Goal: Information Seeking & Learning: Learn about a topic

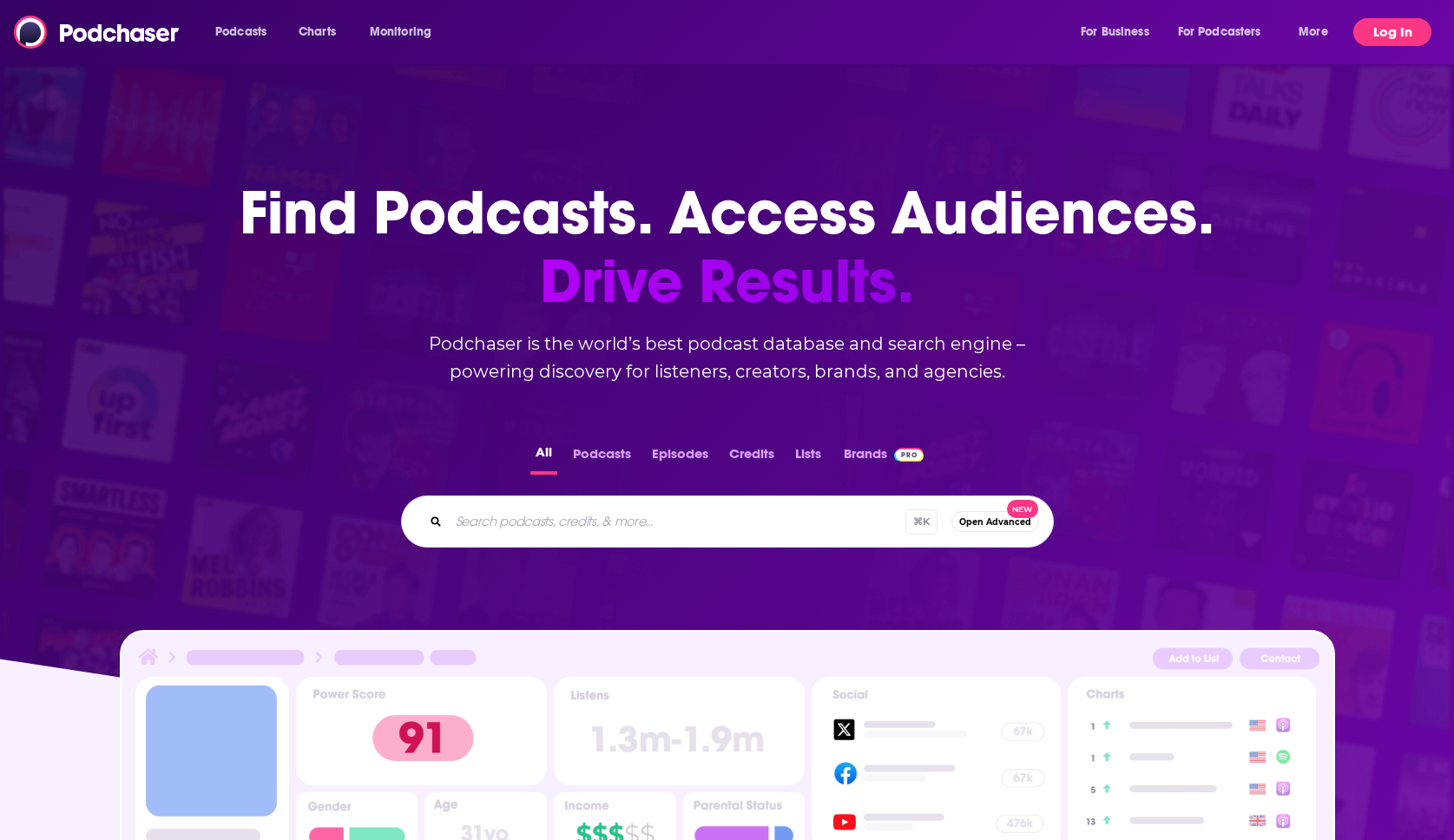
click at [1394, 35] on button "Log In" at bounding box center [1392, 32] width 78 height 28
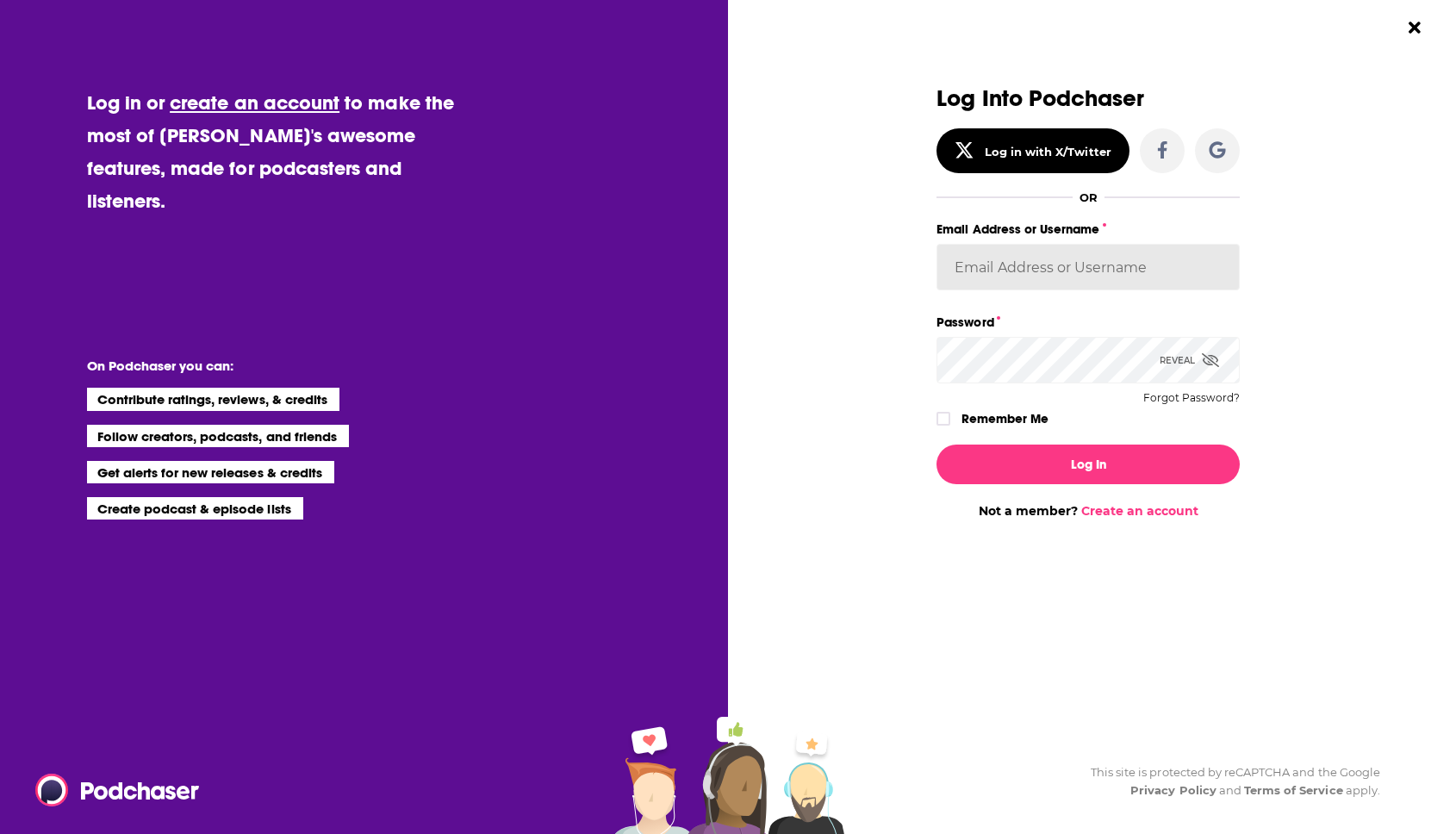
type input "Marketing09"
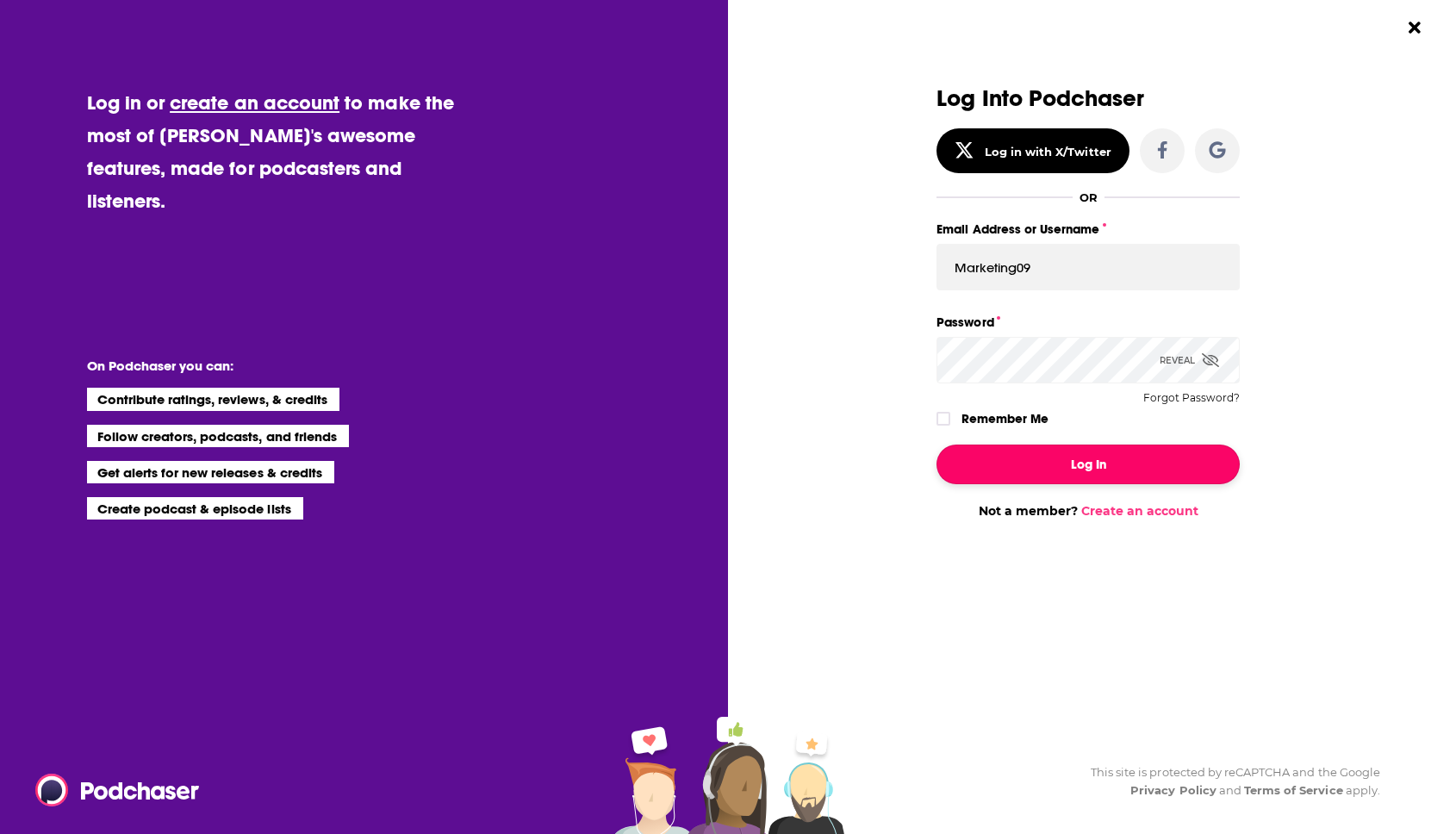
click at [1206, 467] on button "Log In" at bounding box center [1088, 464] width 304 height 39
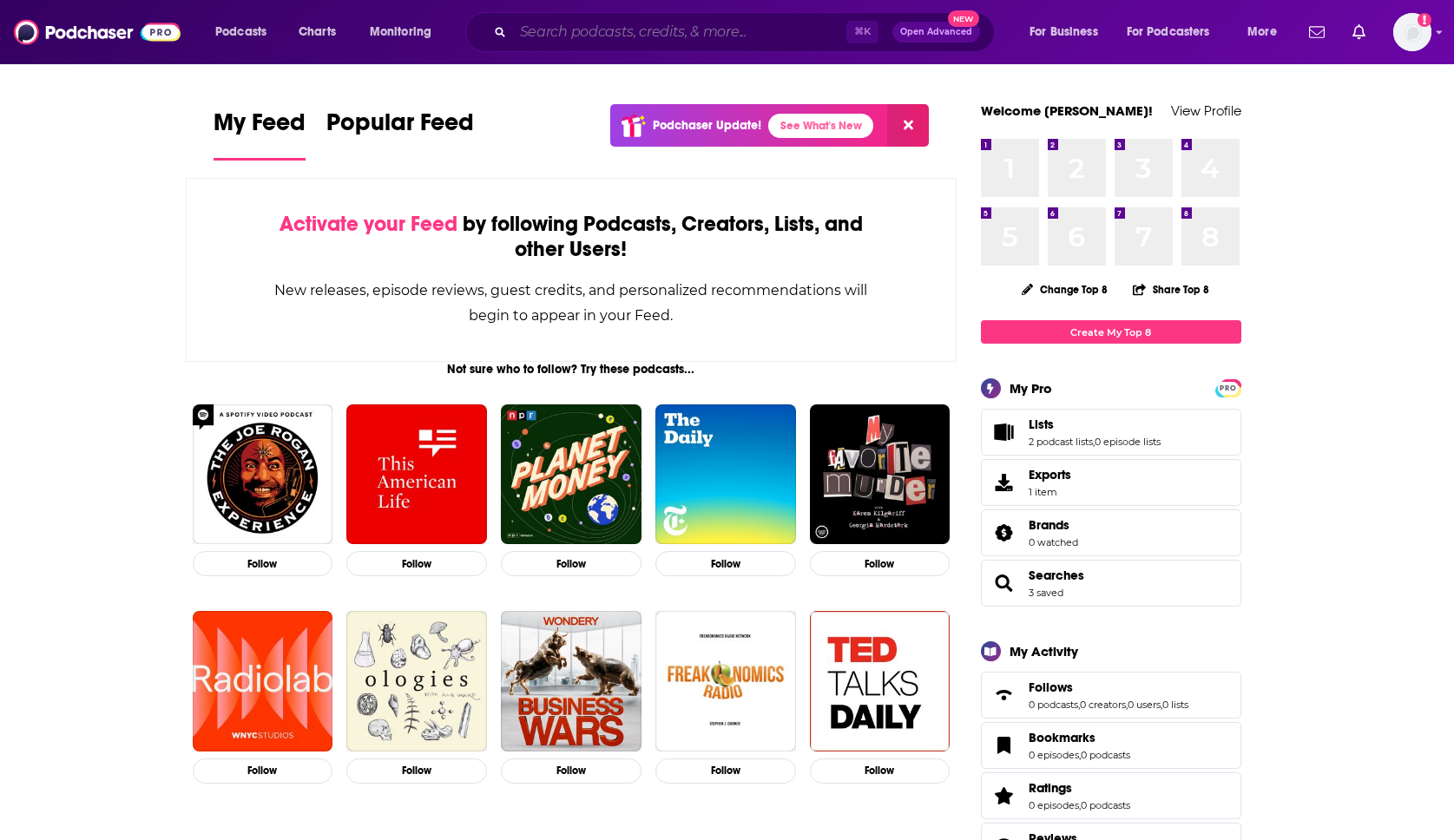
click at [688, 28] on input "Search podcasts, credits, & more..." at bounding box center [680, 32] width 333 height 28
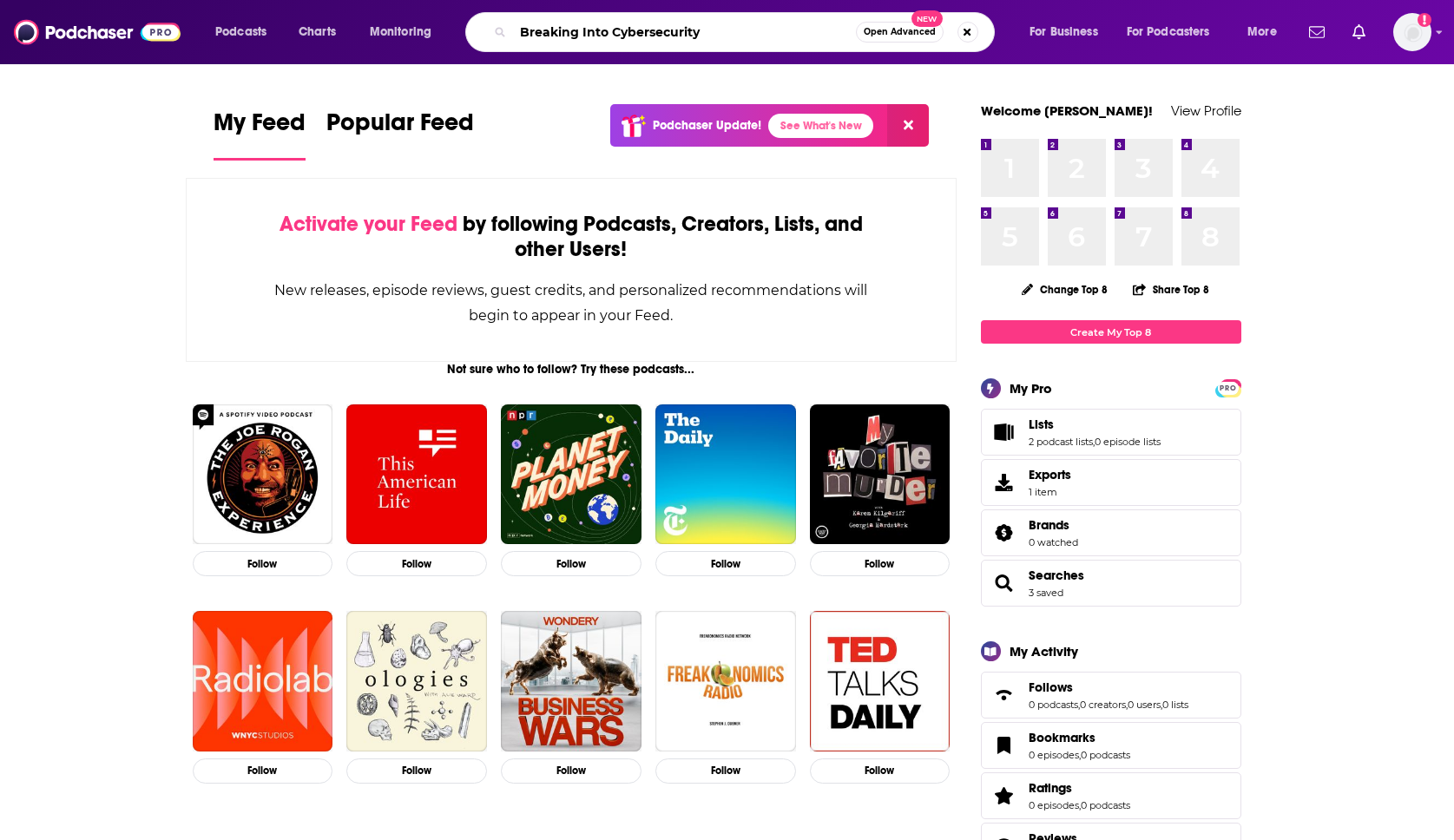
type input "Breaking Into Cybersecurity"
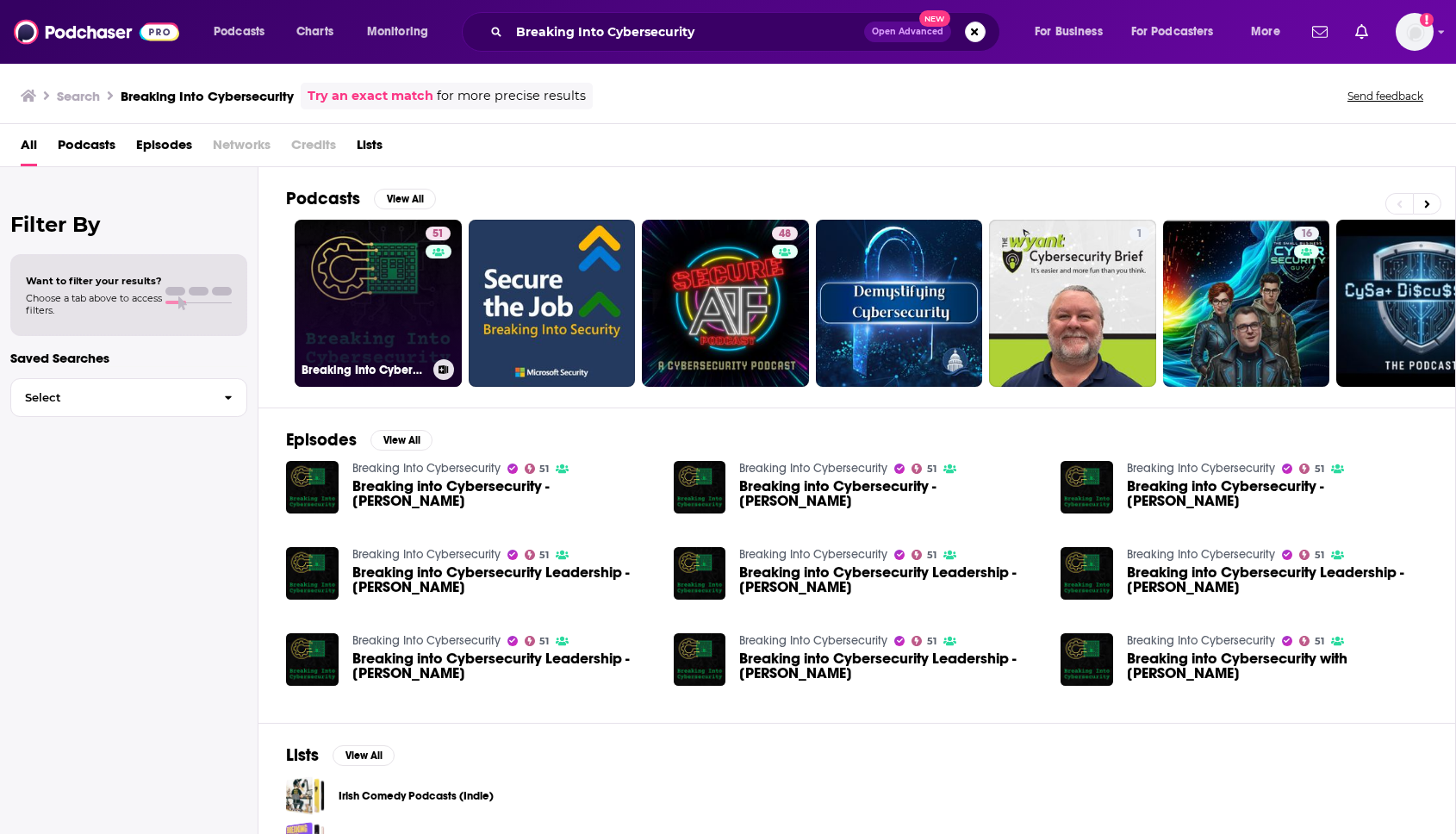
click at [422, 291] on link "51 Breaking Into Cybersecurity" at bounding box center [377, 303] width 167 height 167
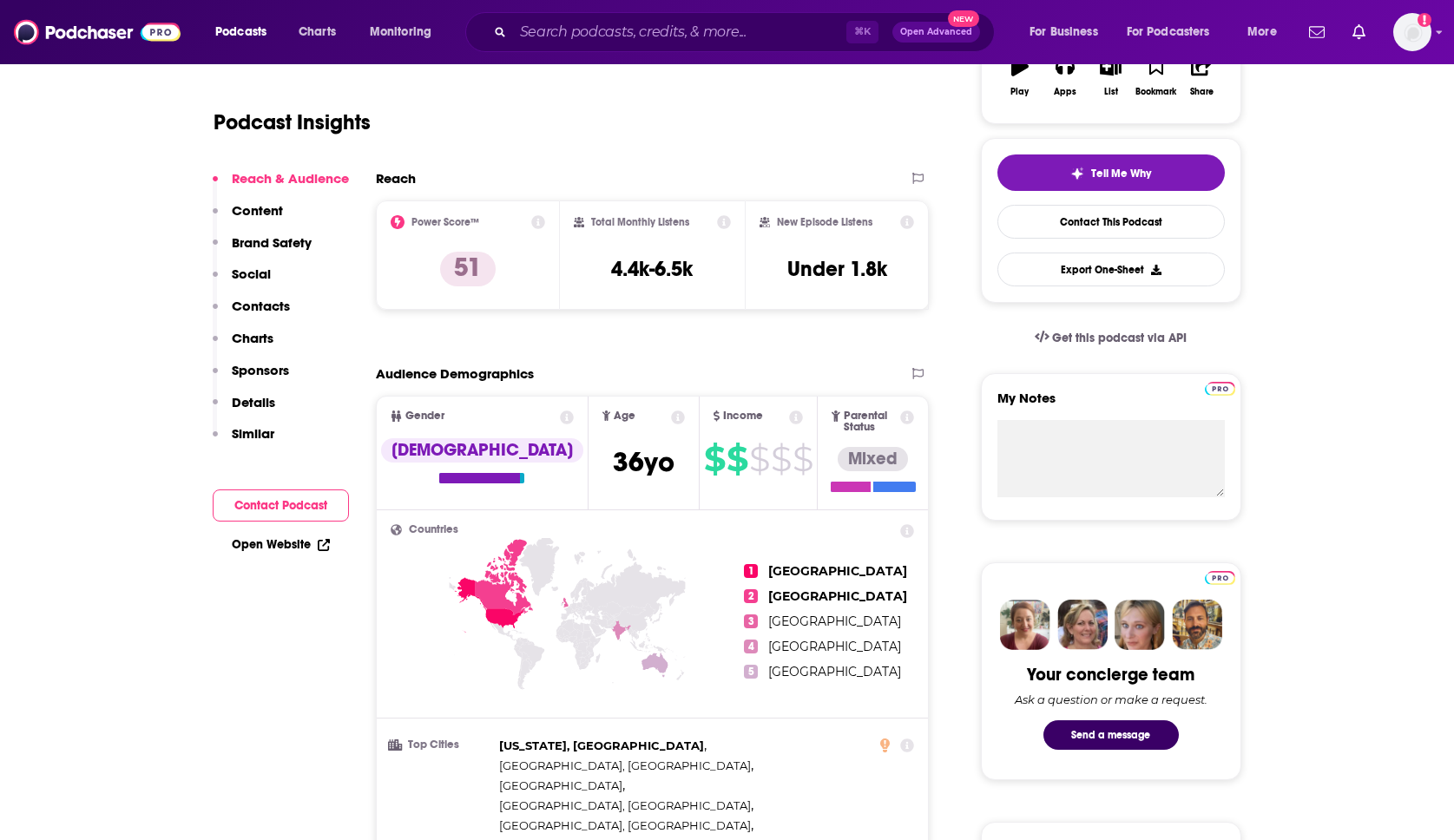
scroll to position [188, 0]
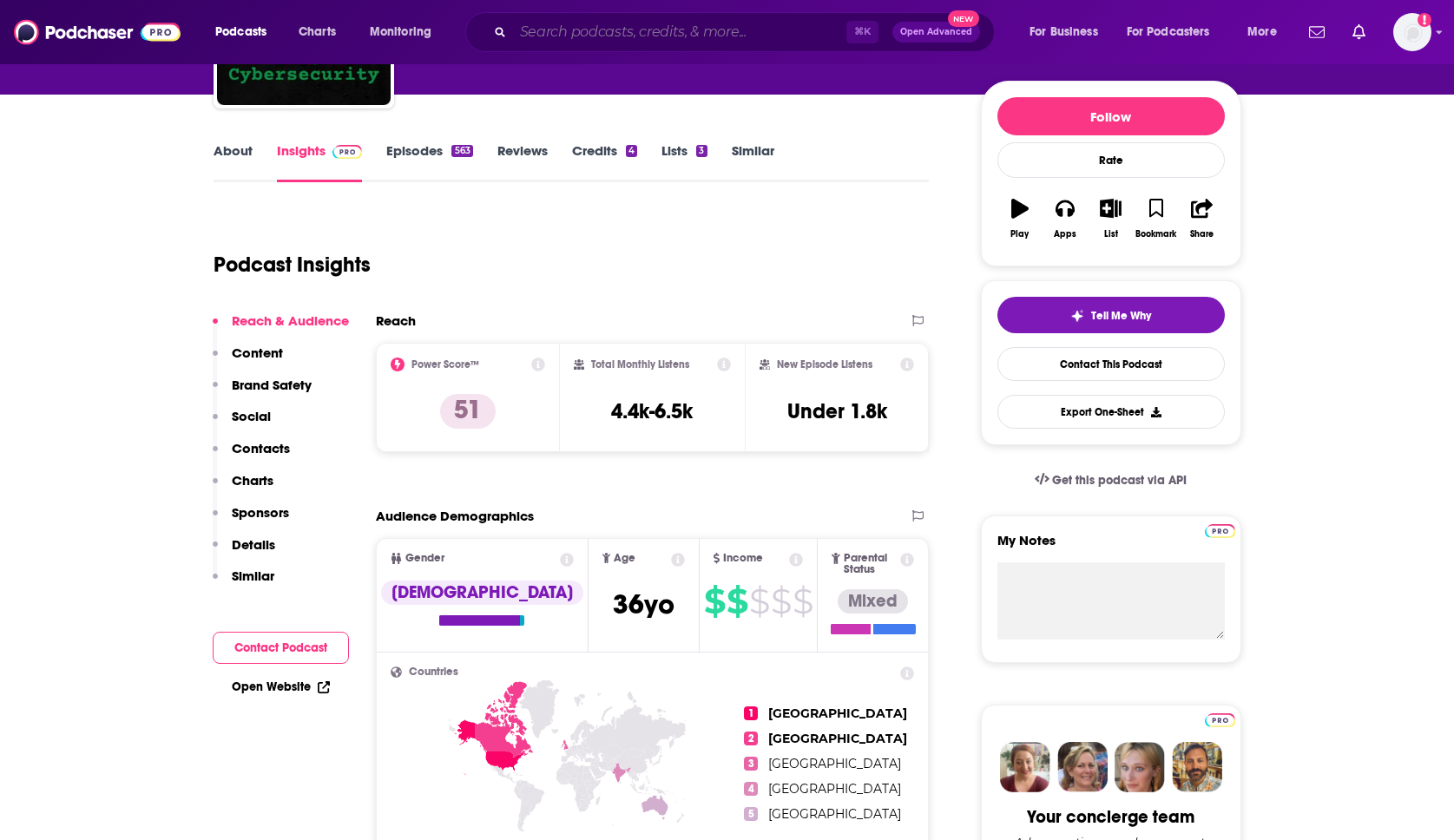
click at [591, 24] on input "Search podcasts, credits, & more..." at bounding box center [680, 32] width 333 height 28
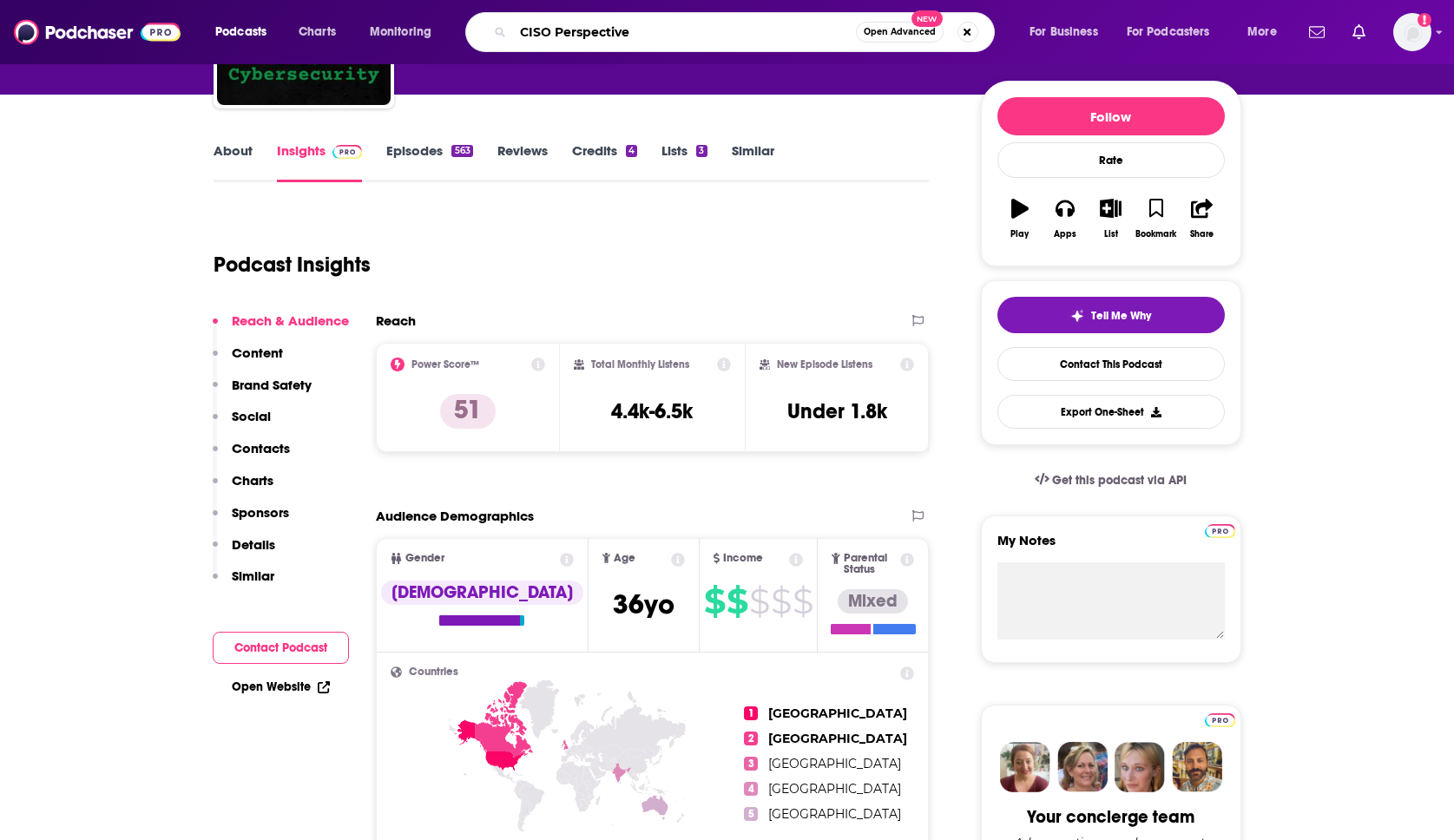
type input "CISO Perspectives"
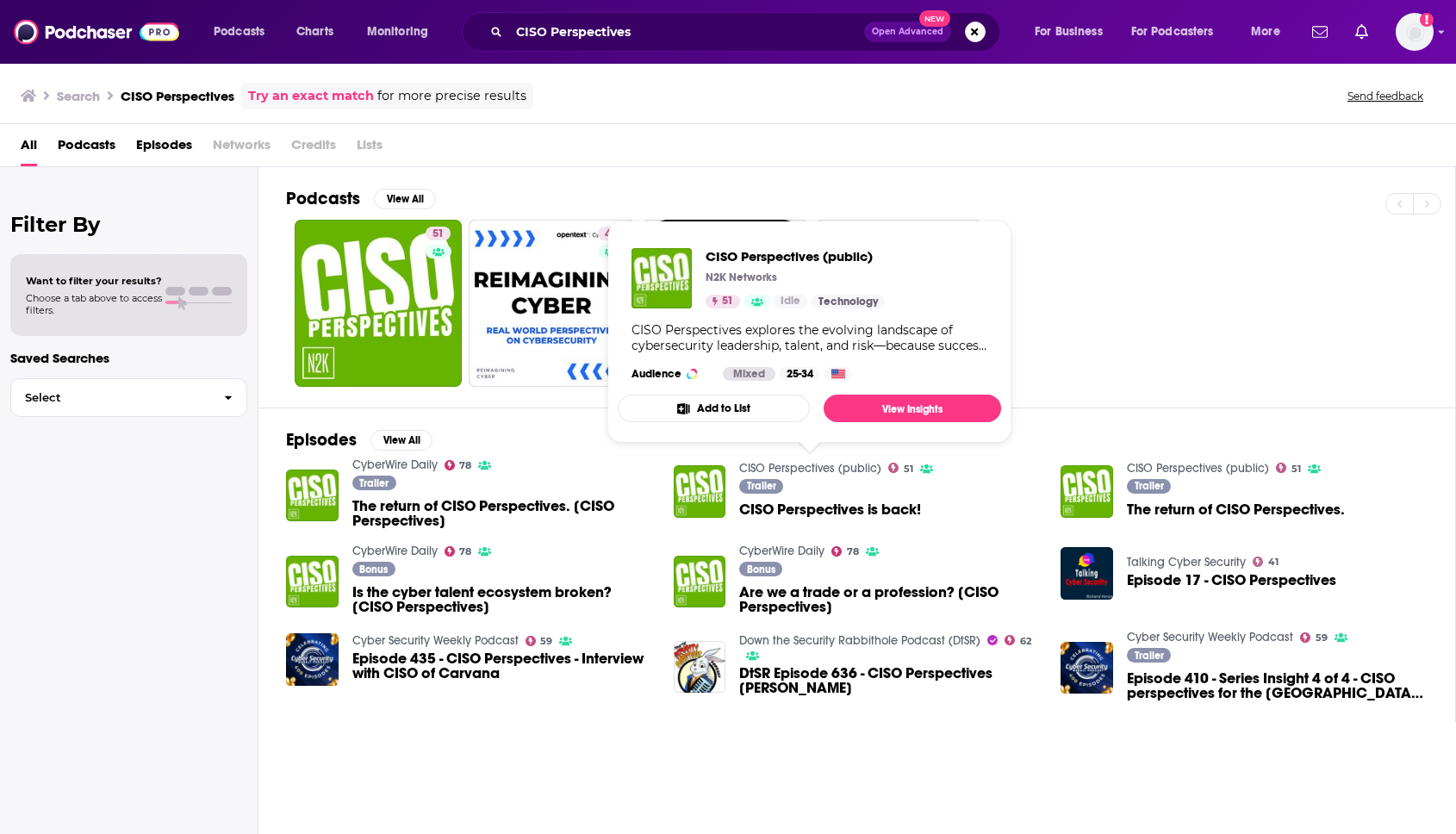
click at [823, 471] on link "CISO Perspectives (public)" at bounding box center [811, 468] width 142 height 15
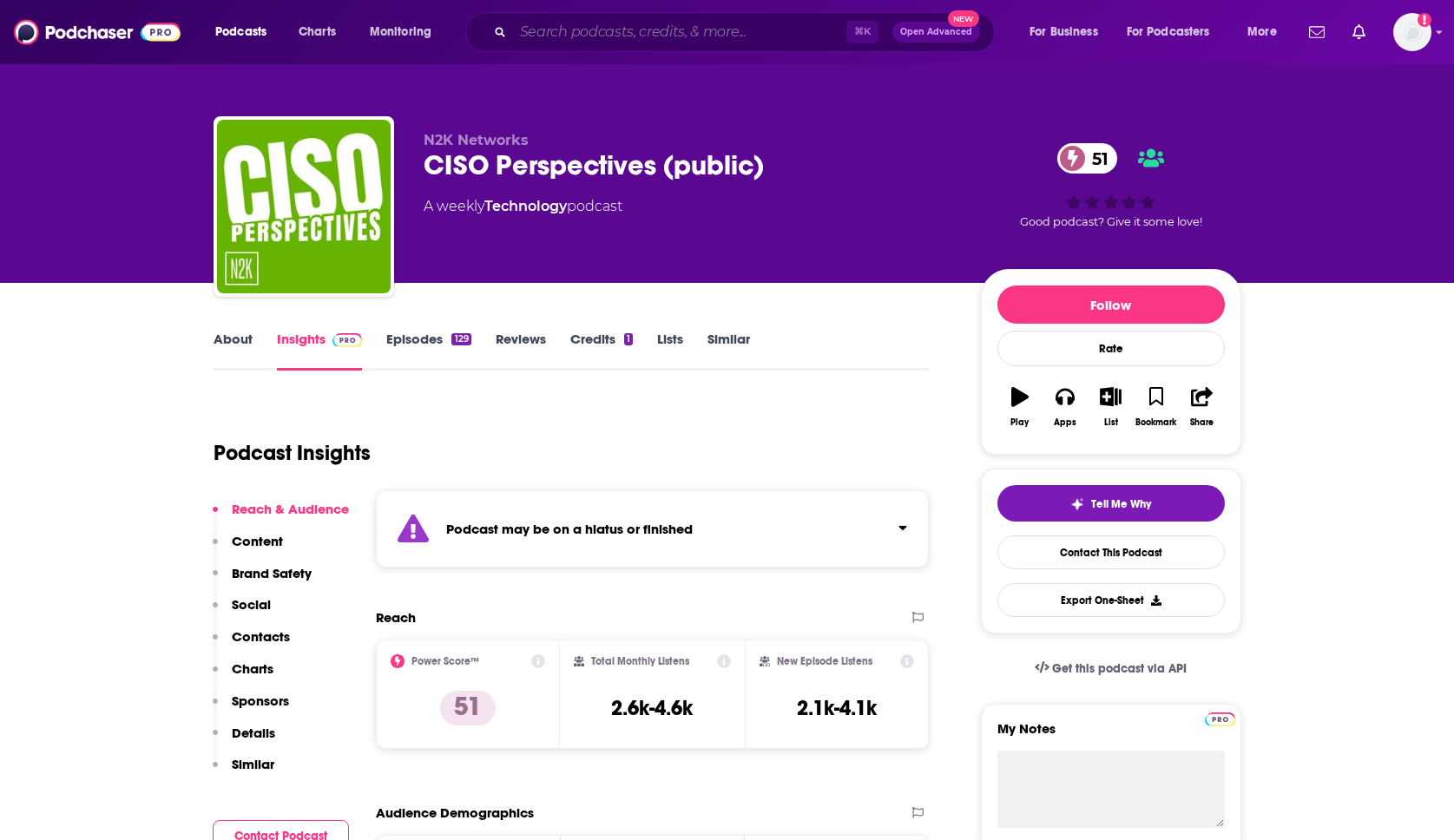
click at [560, 34] on input "Search podcasts, credits, & more..." at bounding box center [680, 32] width 333 height 28
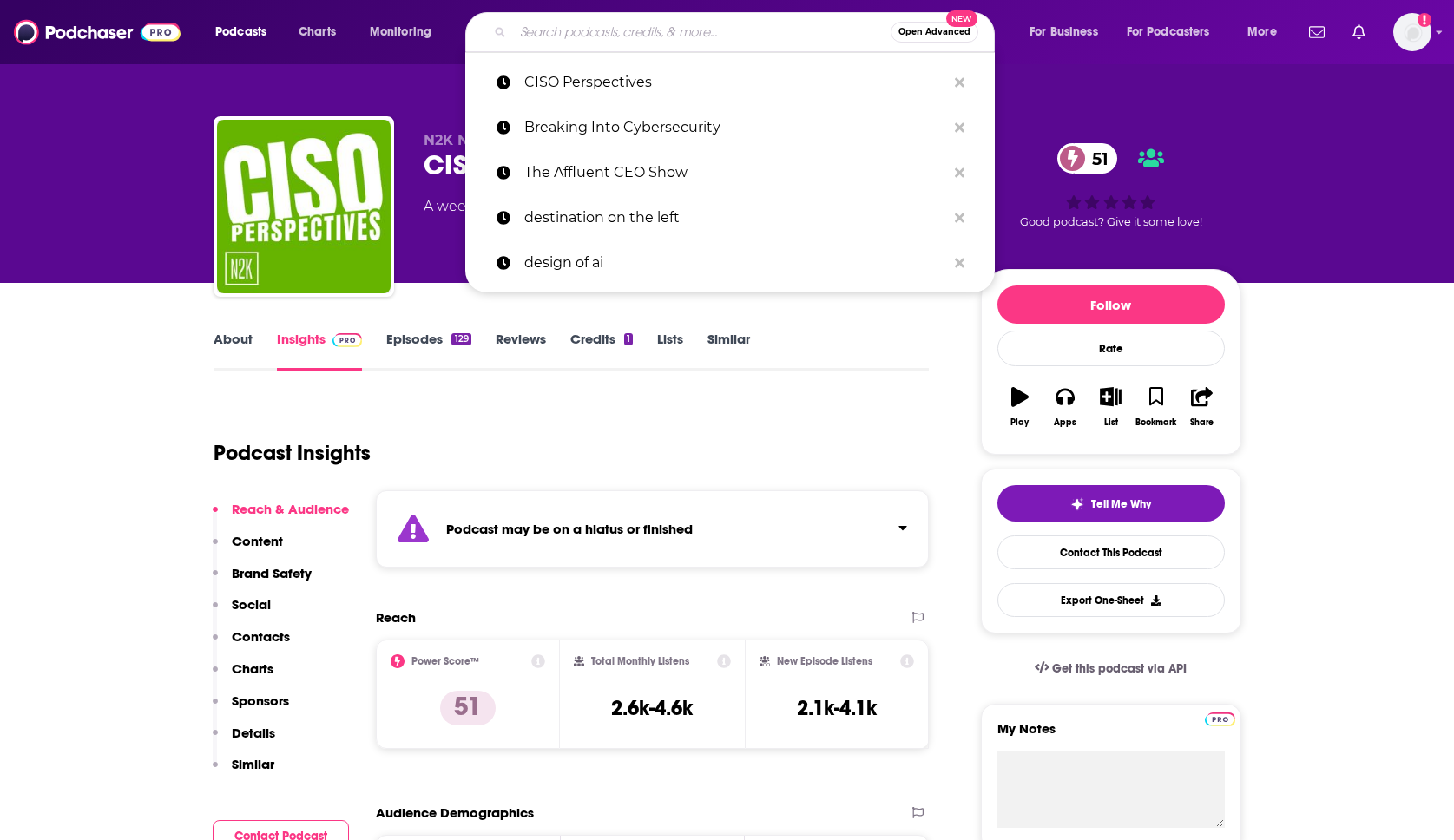
click at [560, 34] on input "Search podcasts, credits, & more..." at bounding box center [702, 32] width 378 height 28
paste input "Cybercrime Magazine Podcast"
type input "Cybercrime Magazine Podcast"
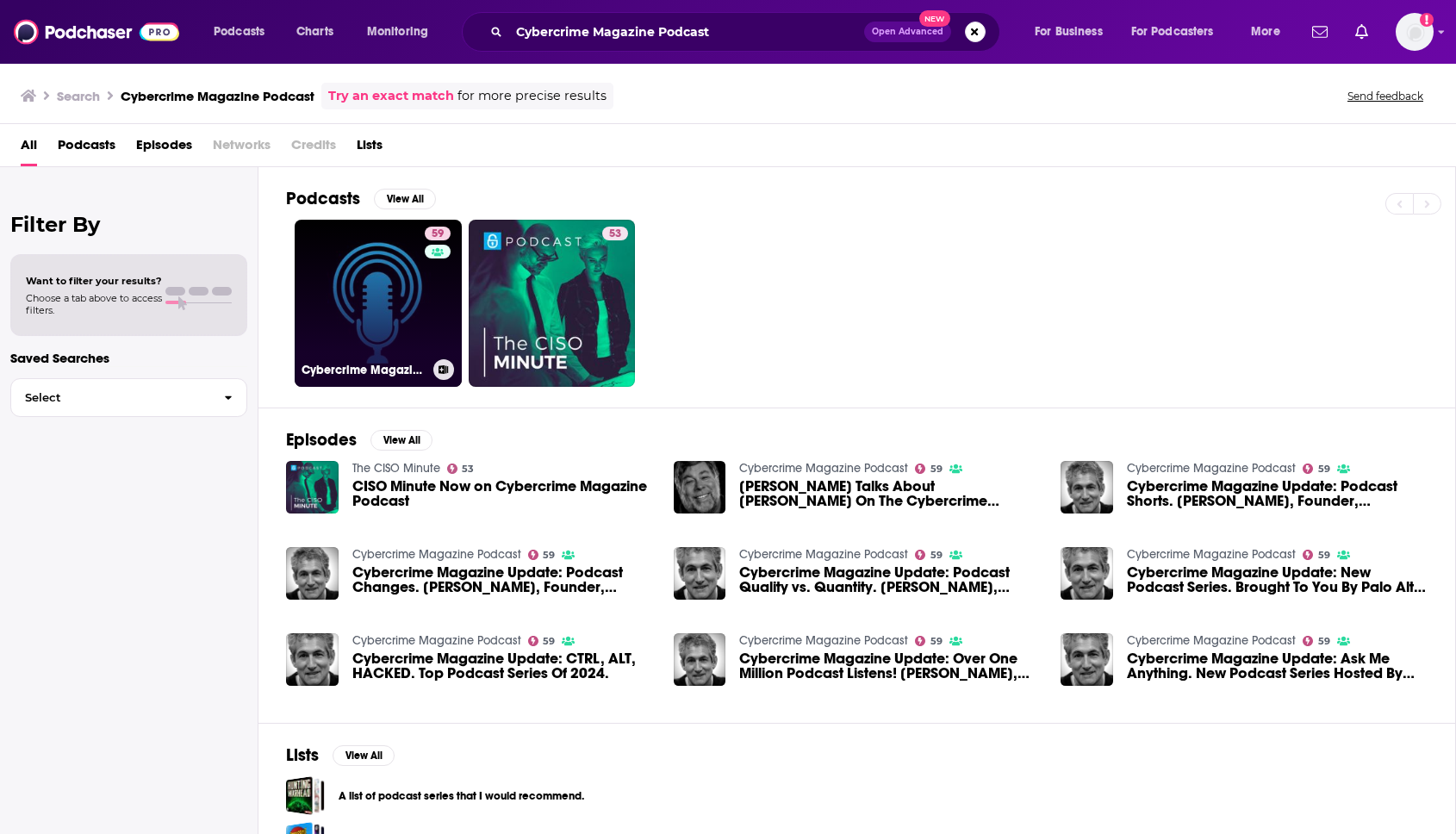
click at [359, 321] on link "59 Cybercrime Magazine Podcast" at bounding box center [377, 303] width 167 height 167
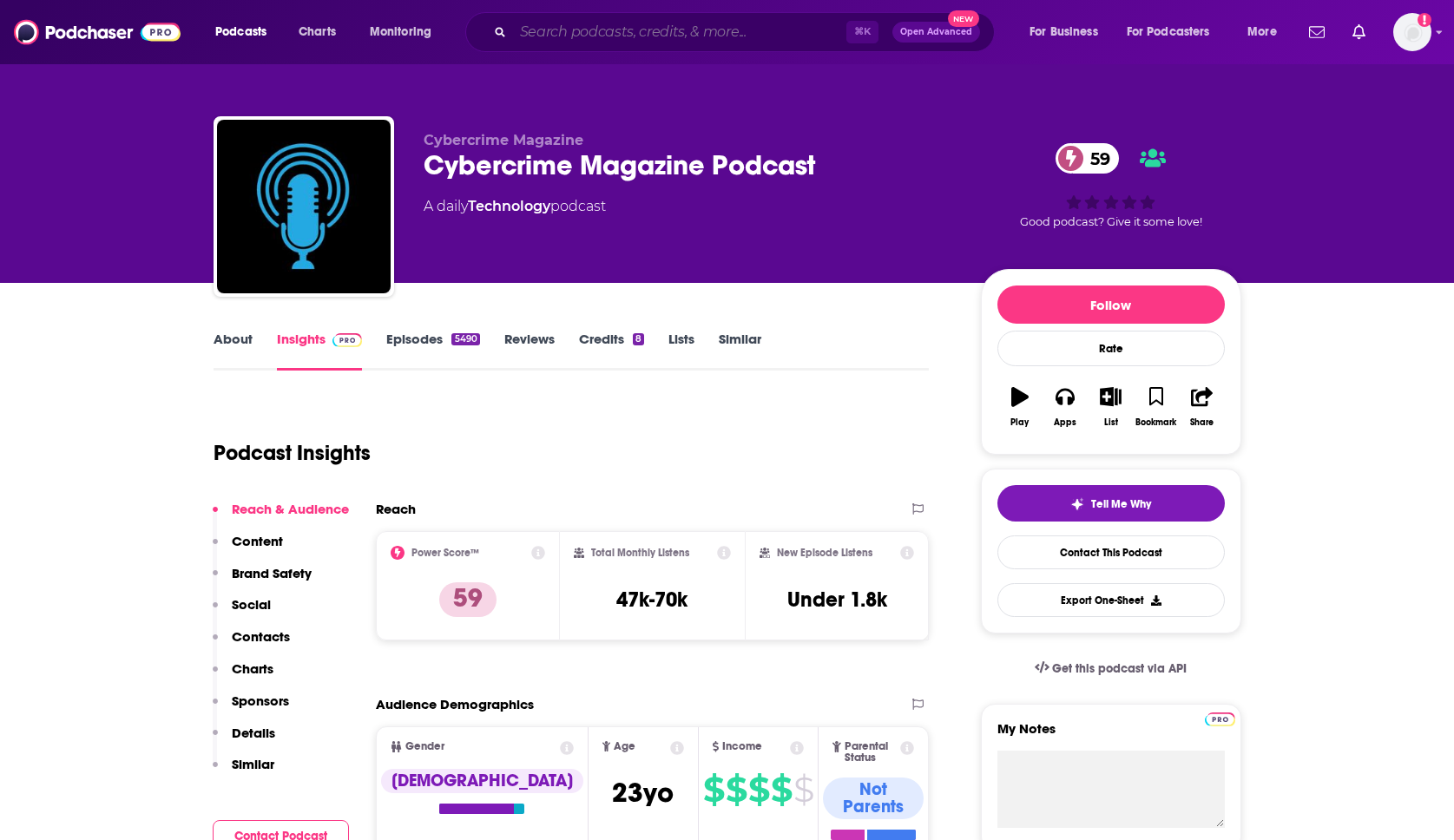
click at [610, 40] on input "Search podcasts, credits, & more..." at bounding box center [680, 32] width 333 height 28
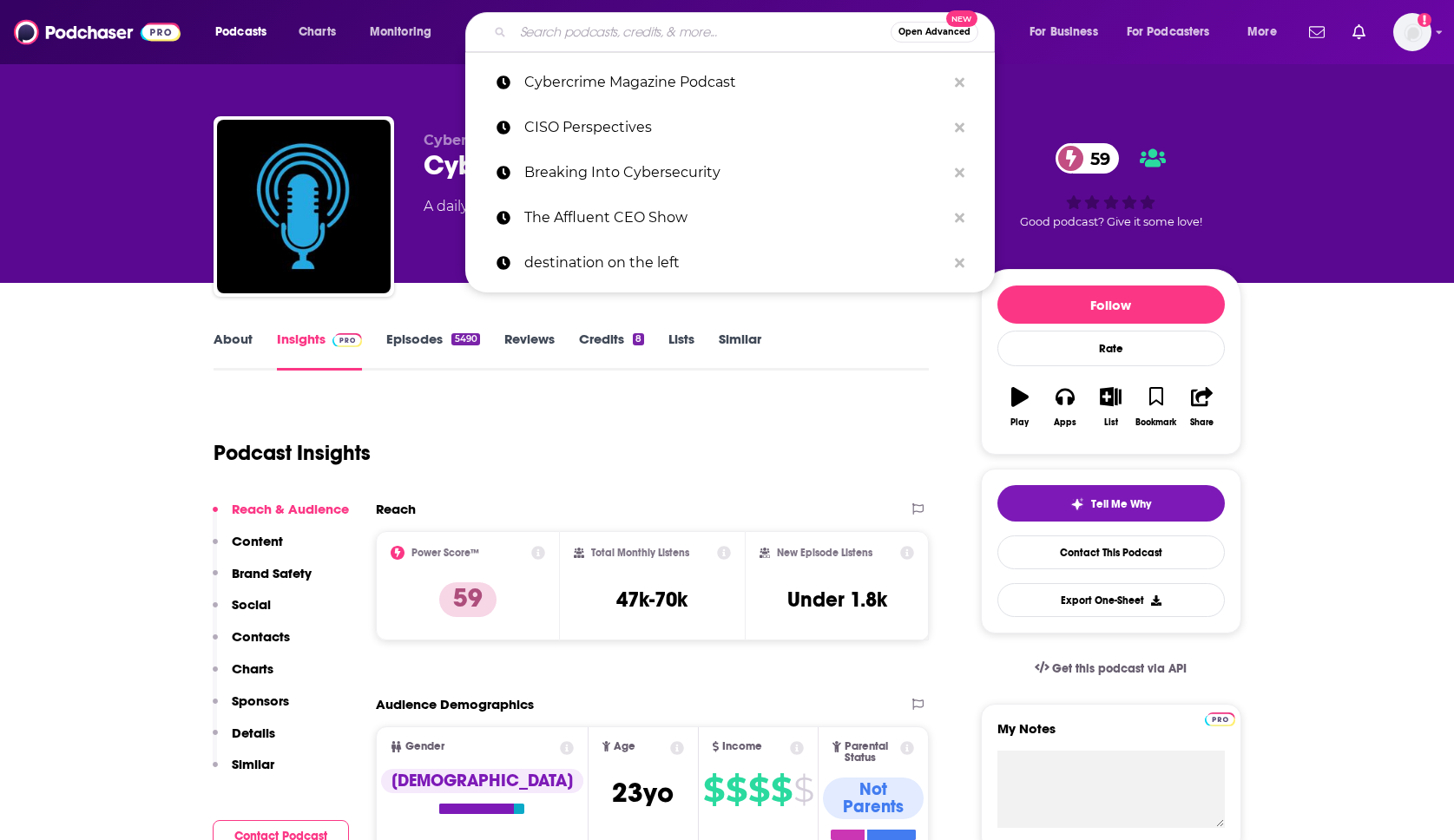
paste input "CyberHub Podcast"
type input "CyberHub Podcast"
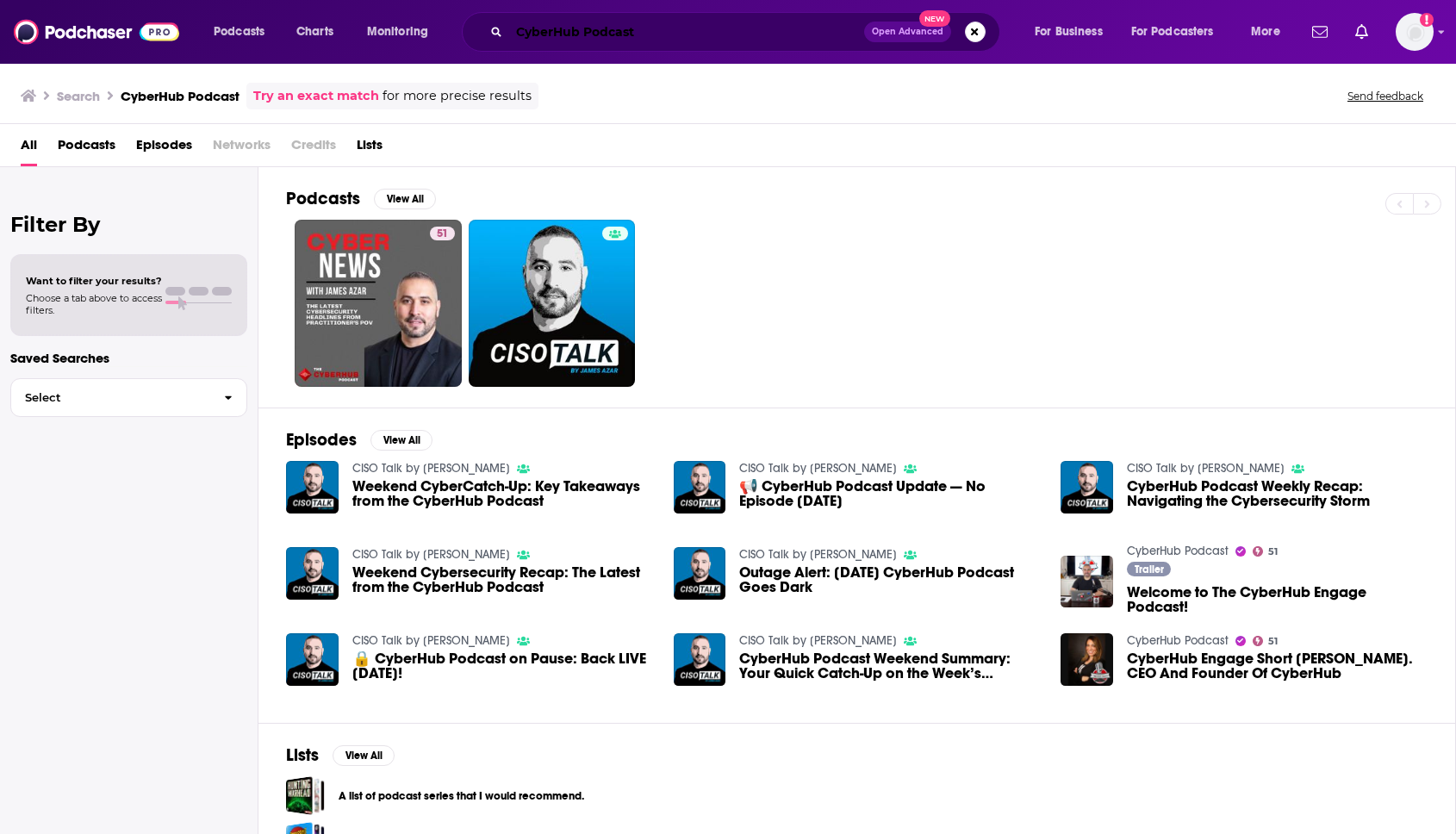
click at [606, 31] on input "CyberHub Podcast" at bounding box center [687, 32] width 355 height 27
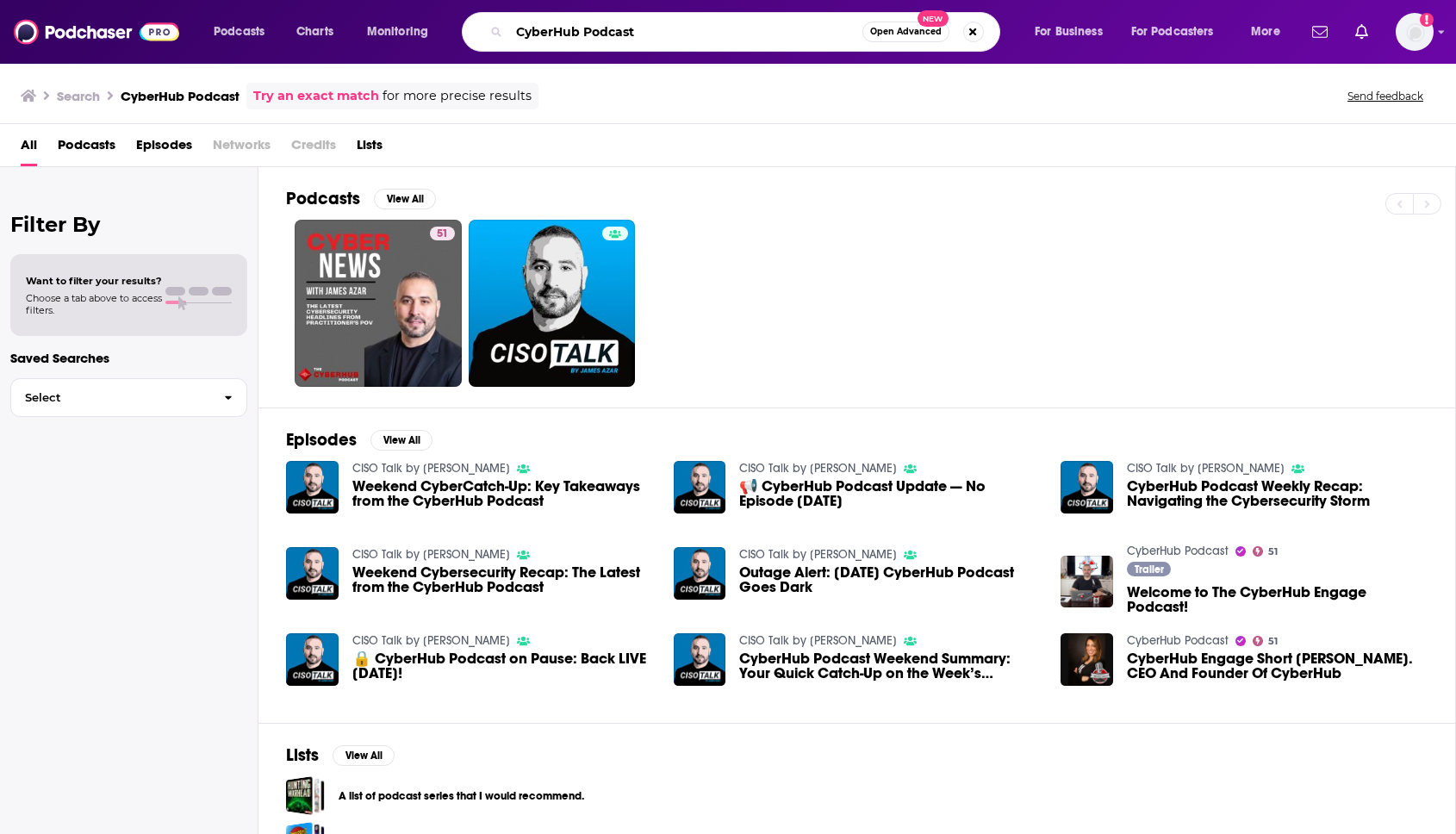
click at [606, 31] on input "CyberHub Podcast" at bounding box center [686, 32] width 353 height 27
type input "CyberHub"
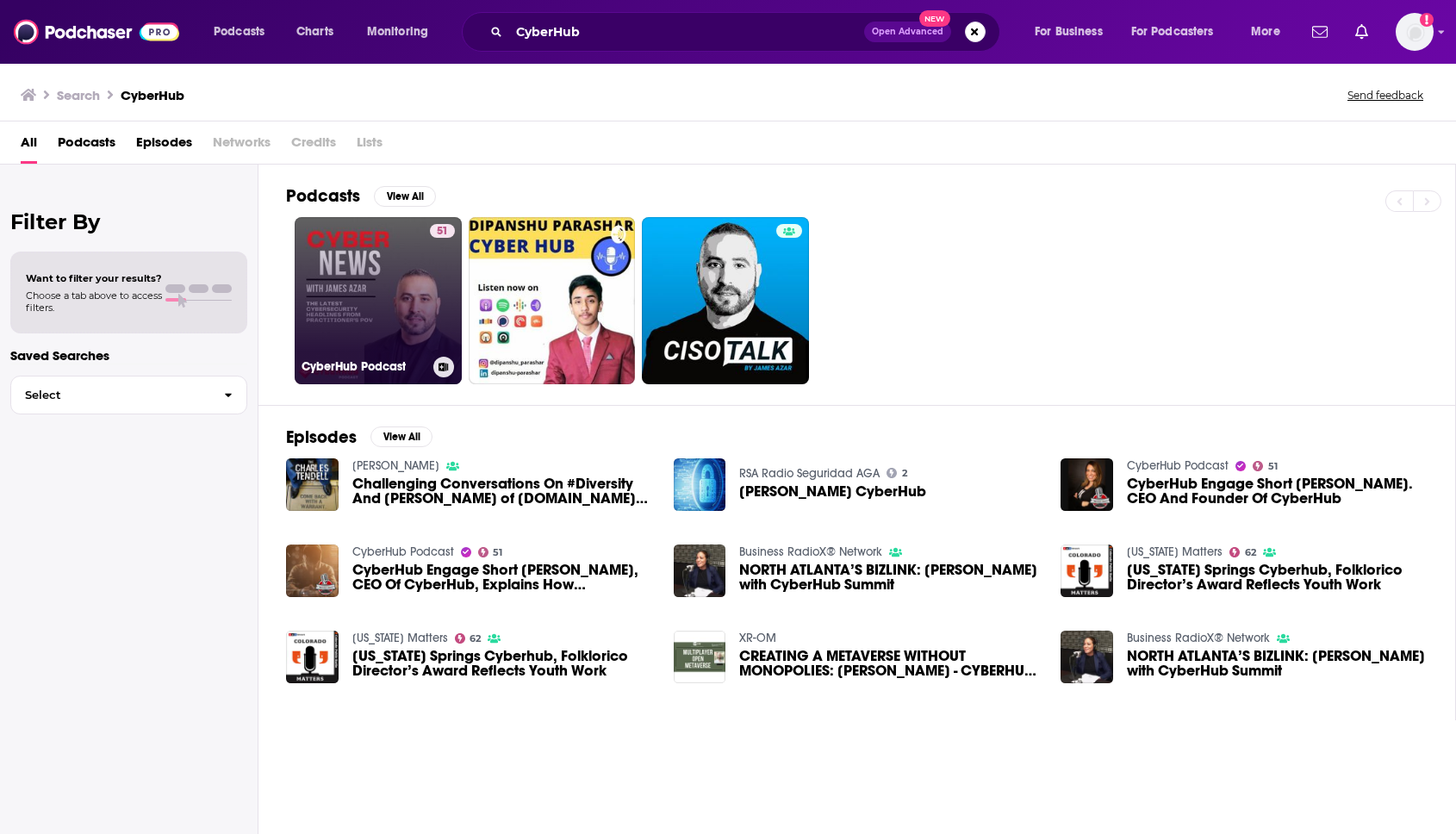
click at [377, 318] on link "51 CyberHub Podcast" at bounding box center [377, 300] width 167 height 167
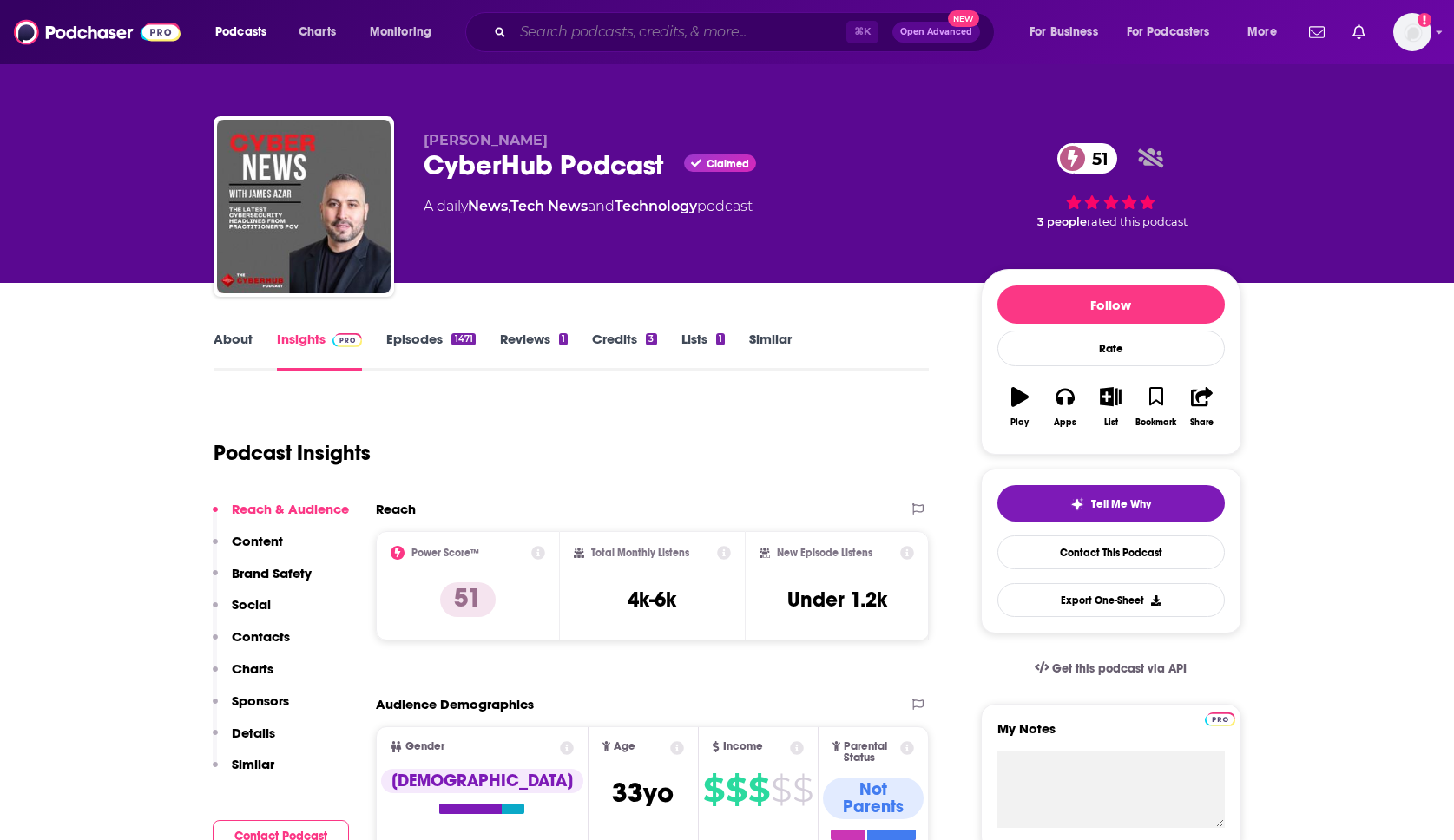
click at [670, 26] on input "Search podcasts, credits, & more..." at bounding box center [680, 32] width 333 height 28
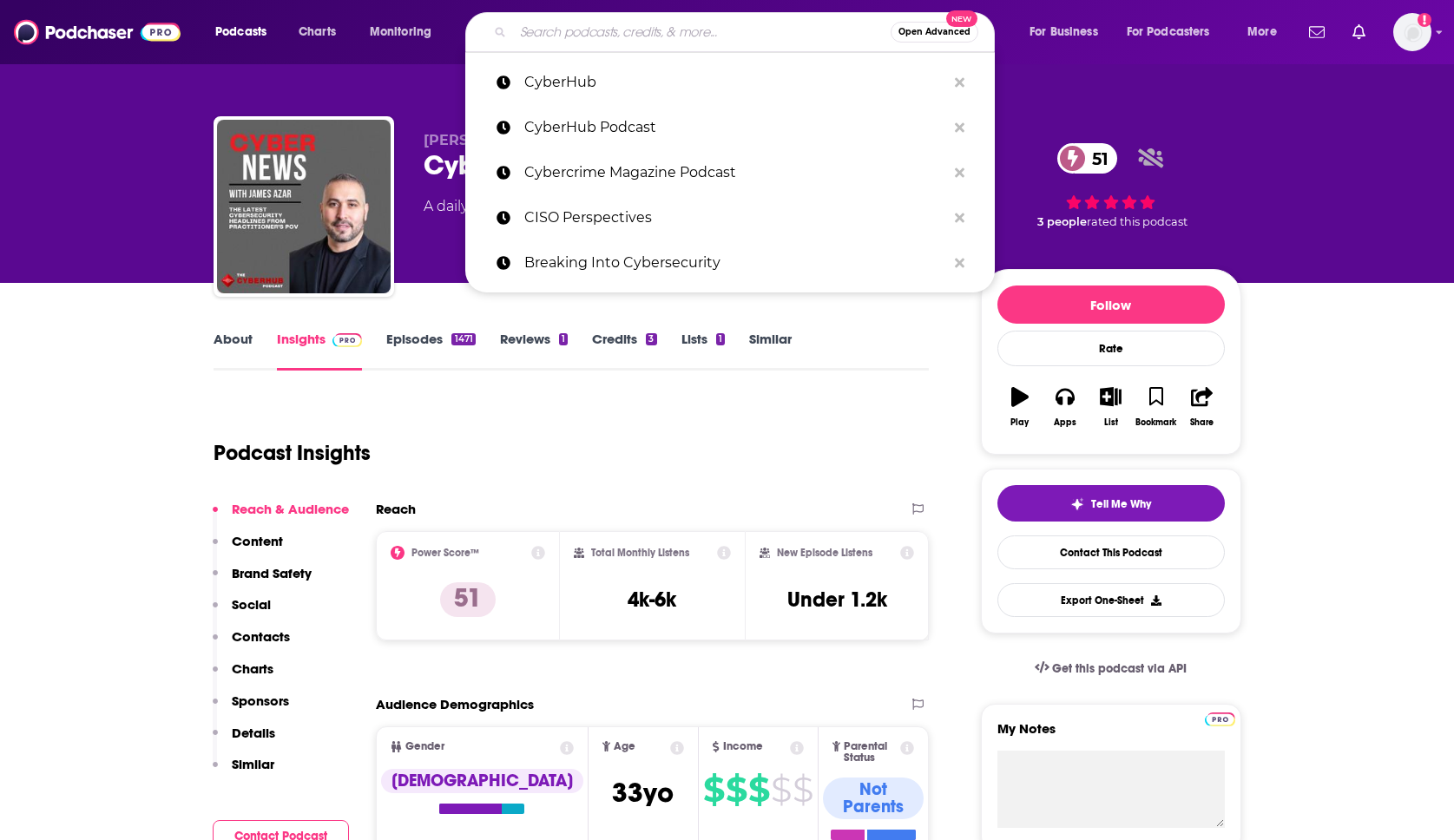
click at [670, 26] on input "Search podcasts, credits, & more..." at bounding box center [702, 32] width 378 height 28
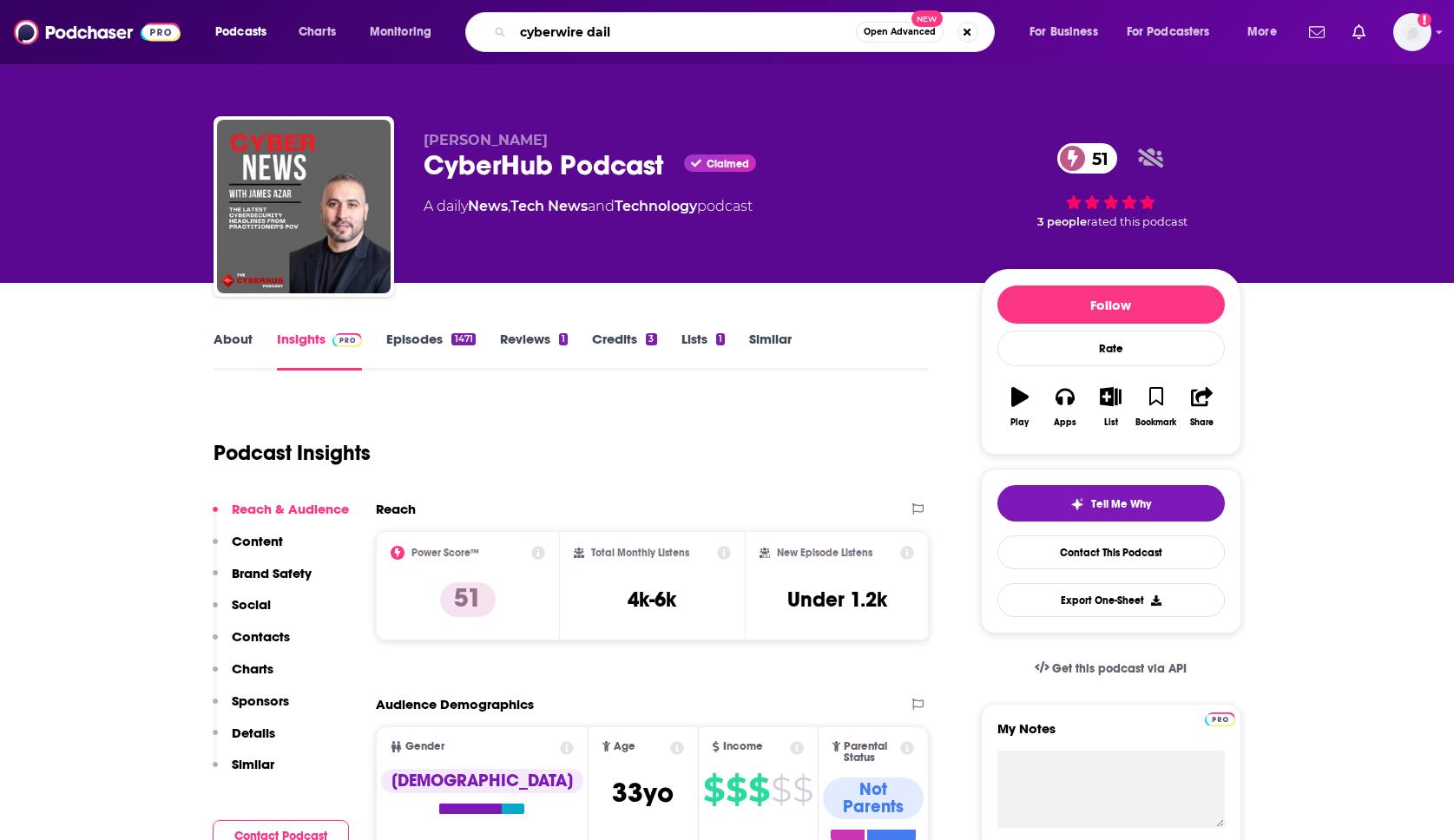
type input "cyberwire daily"
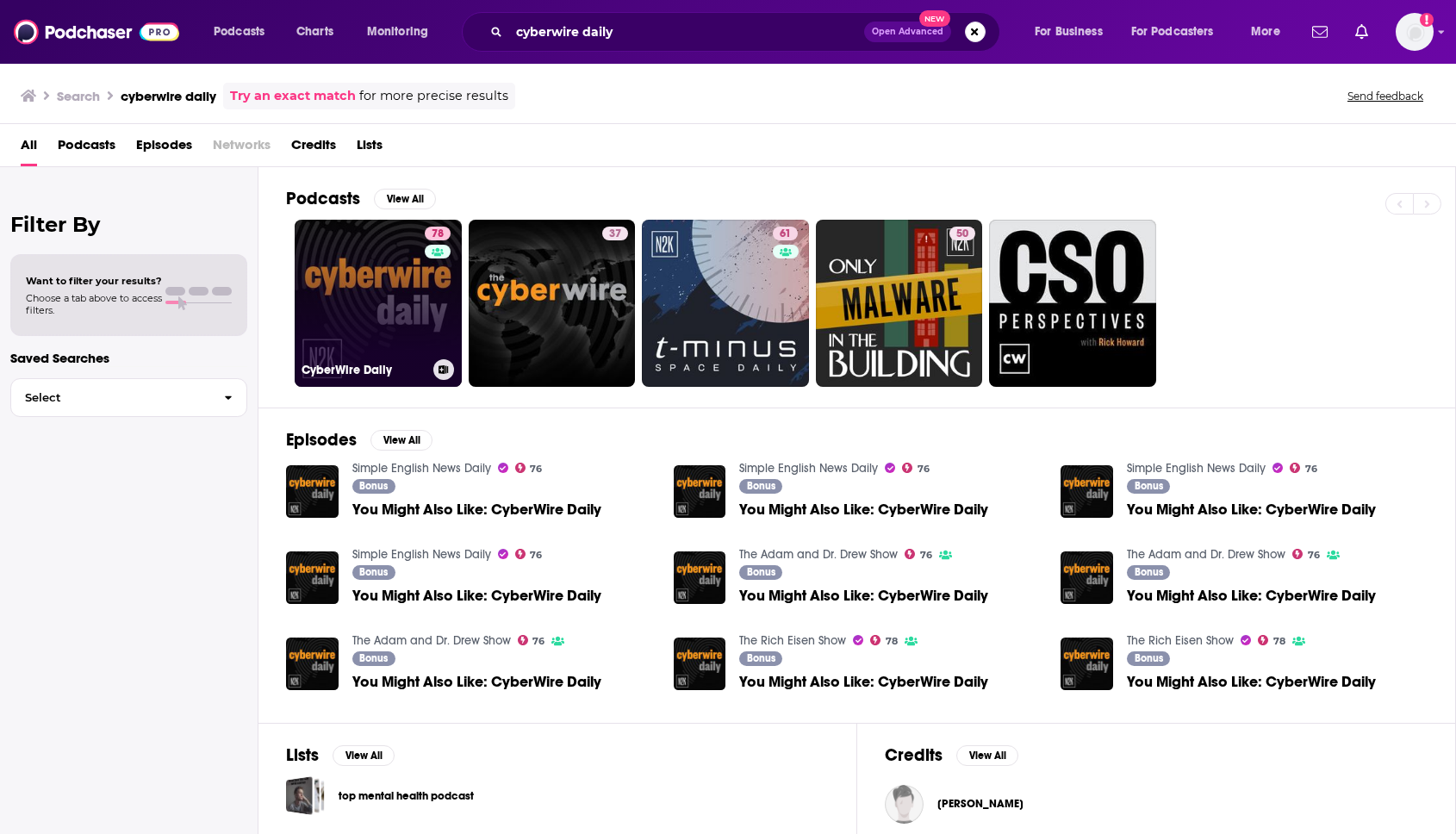
click at [406, 341] on link "78 CyberWire Daily" at bounding box center [377, 303] width 167 height 167
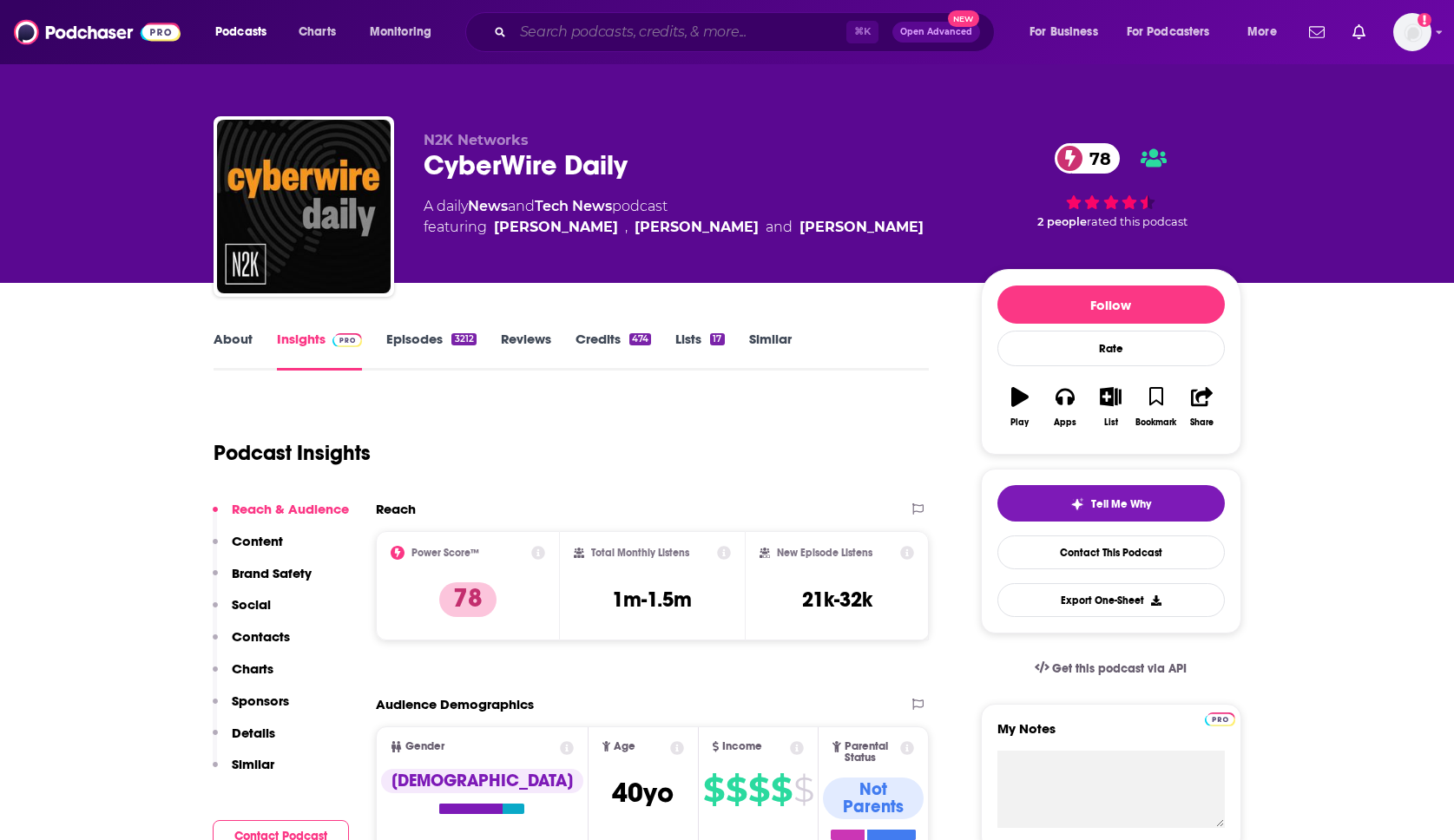
click at [597, 42] on input "Search podcasts, credits, & more..." at bounding box center [680, 32] width 333 height 28
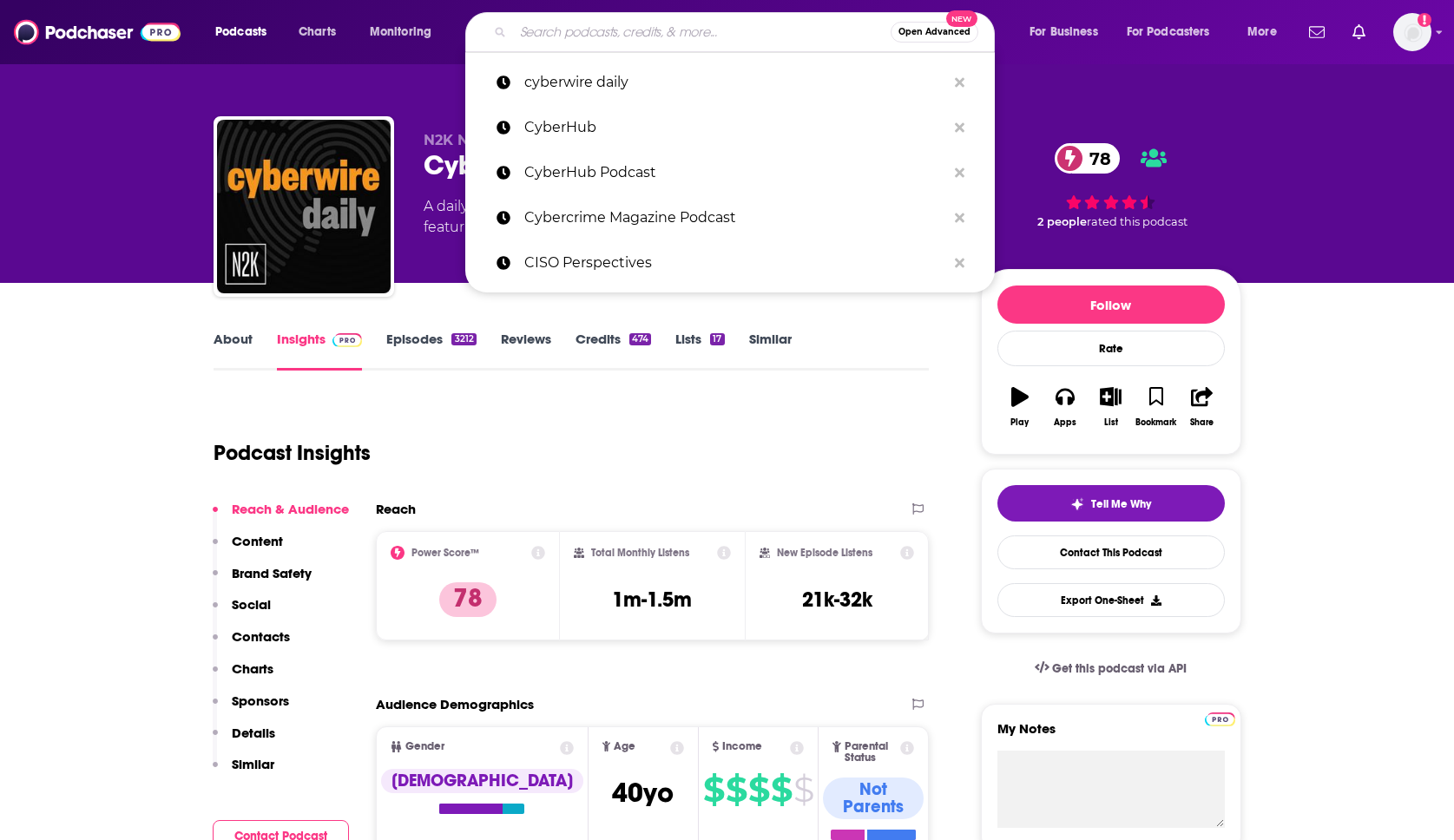
paste input "Cyber Risk Management Podcast"
type input "Cyber Risk Management Podcast"
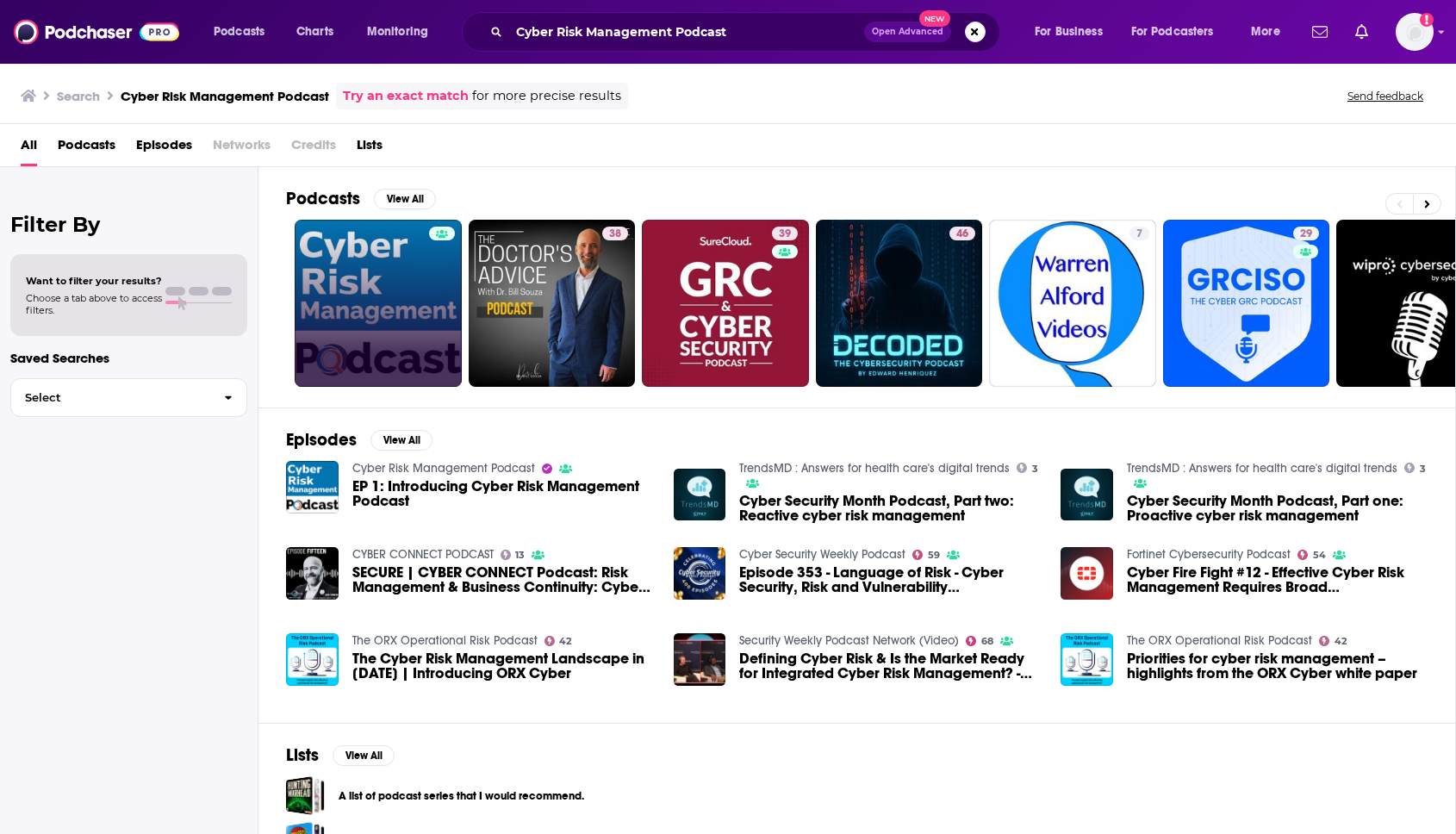
click at [387, 304] on link at bounding box center [377, 303] width 167 height 167
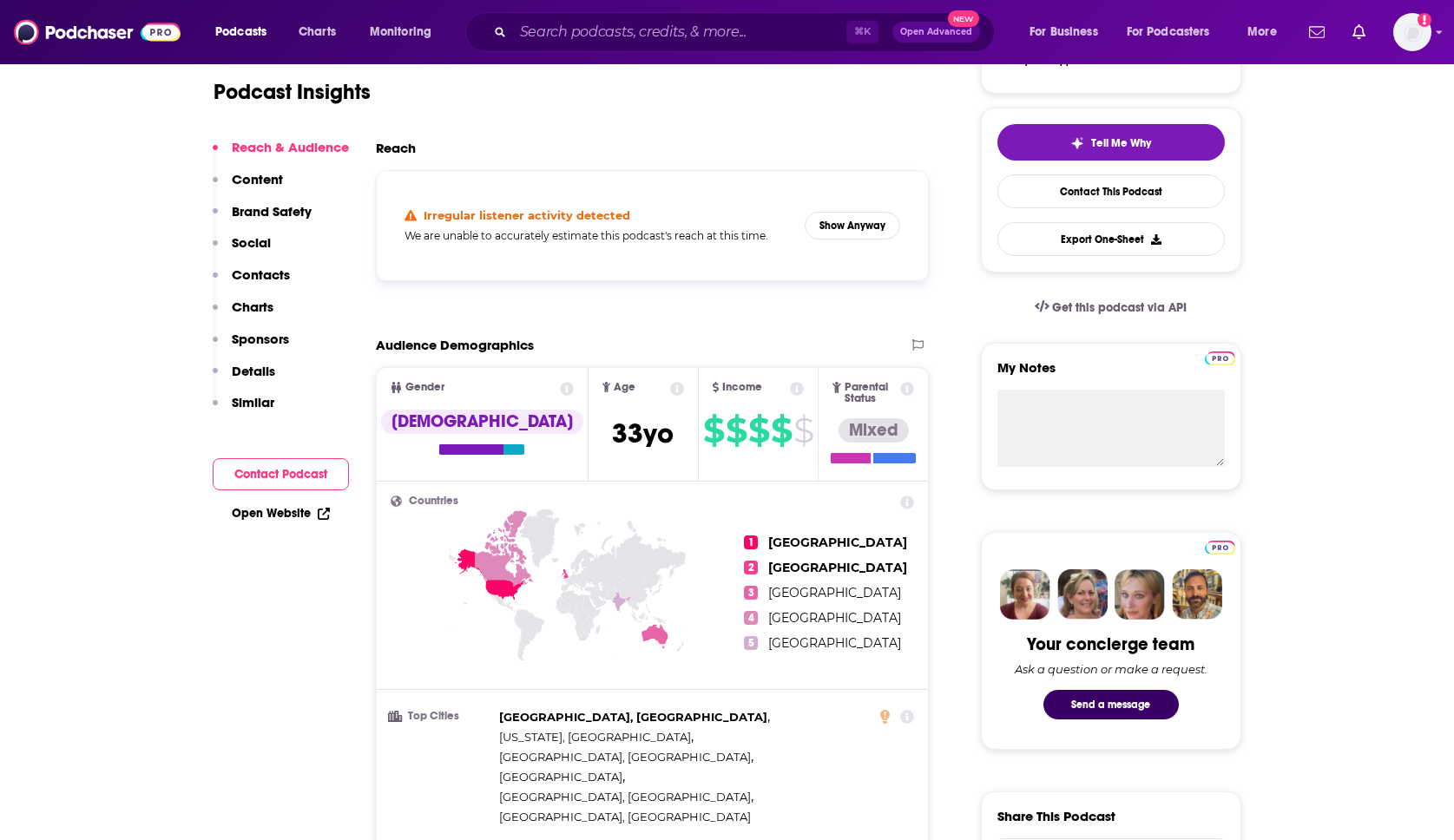
scroll to position [391, 0]
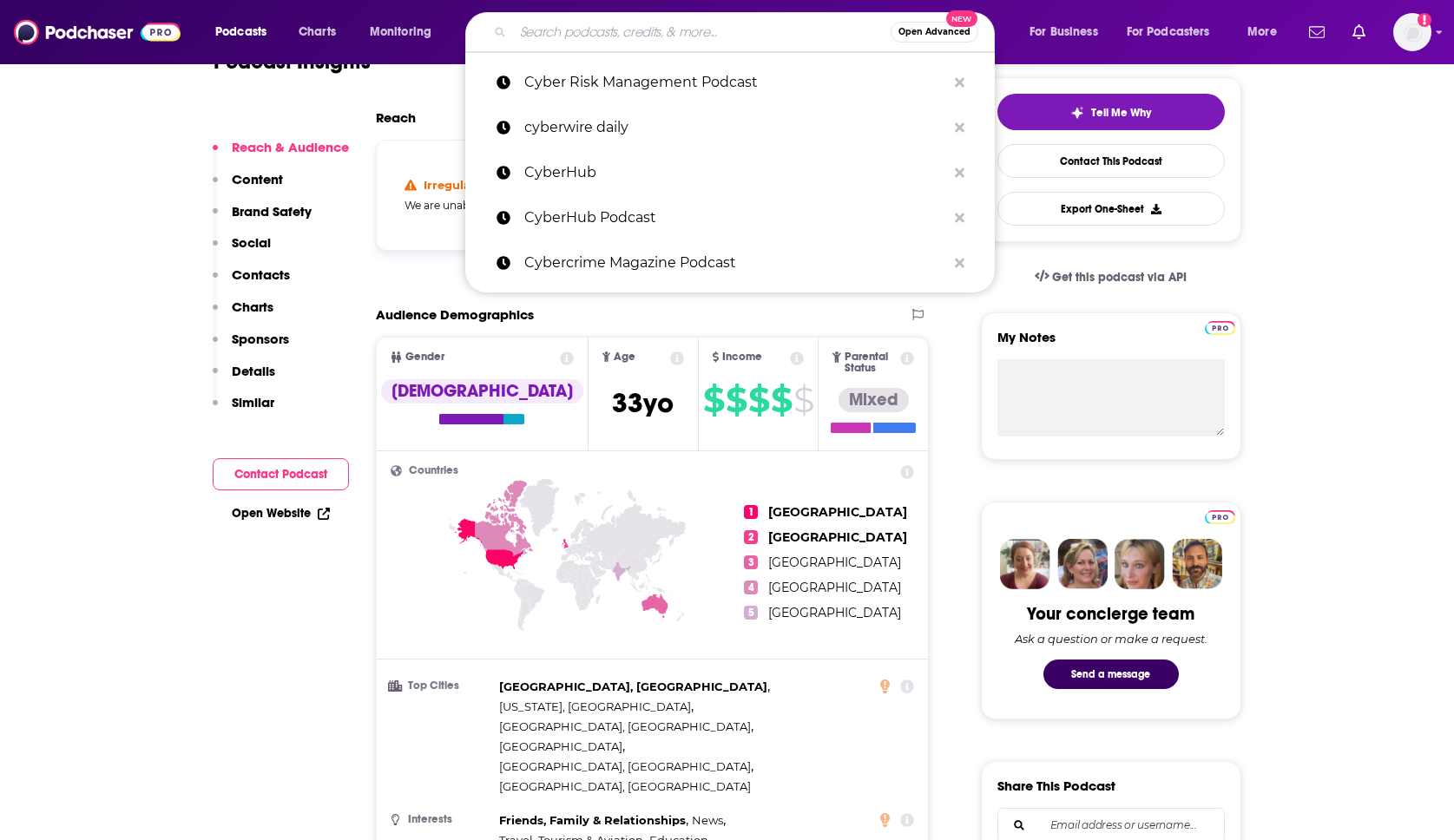
click at [577, 44] on input "Search podcasts, credits, & more..." at bounding box center [702, 32] width 378 height 28
paste input "Daily Cyber Threat Brief"
type input "Daily Cyber Threat Brief"
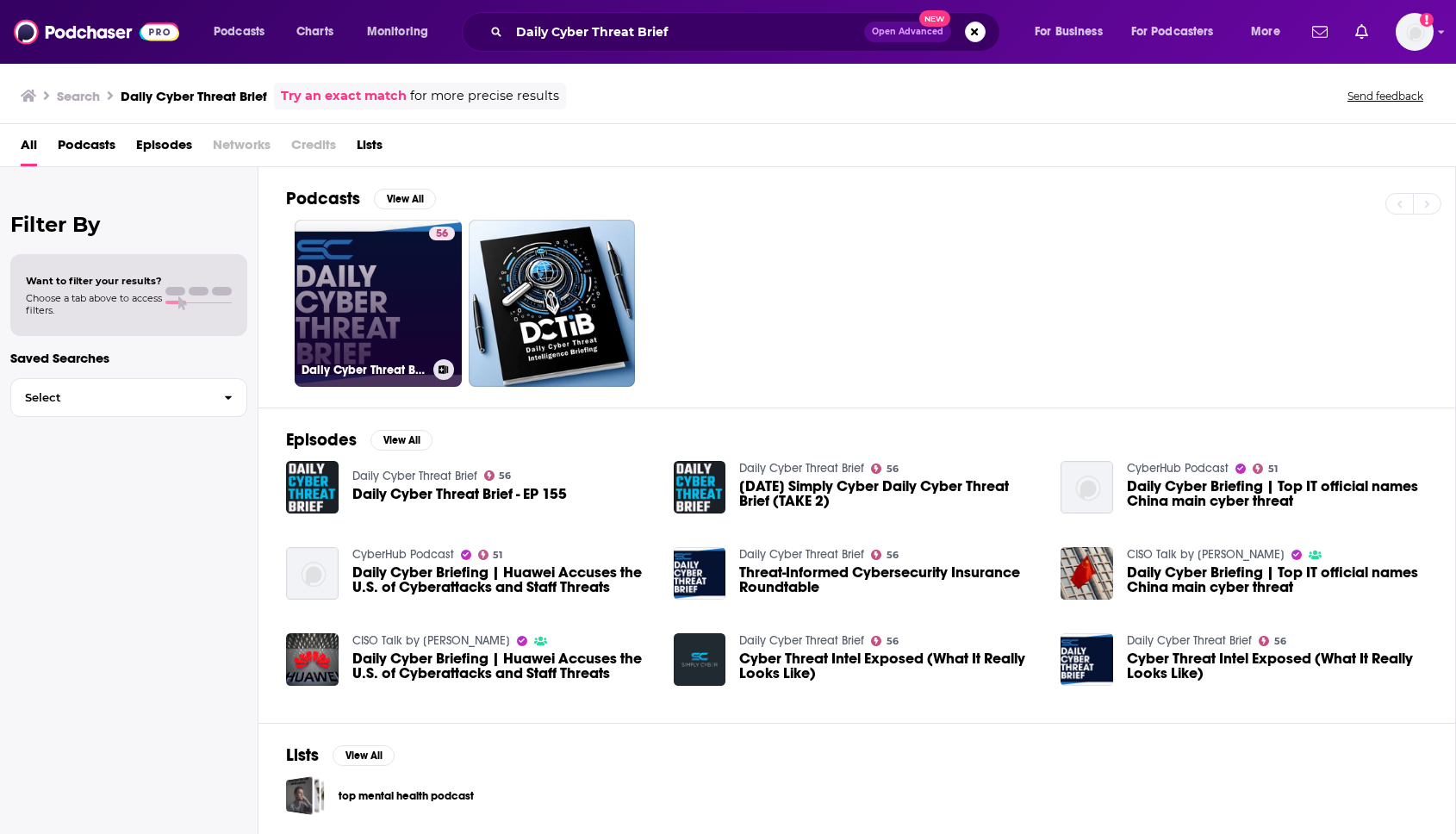
click at [376, 291] on link "56 Daily Cyber Threat Brief" at bounding box center [377, 303] width 167 height 167
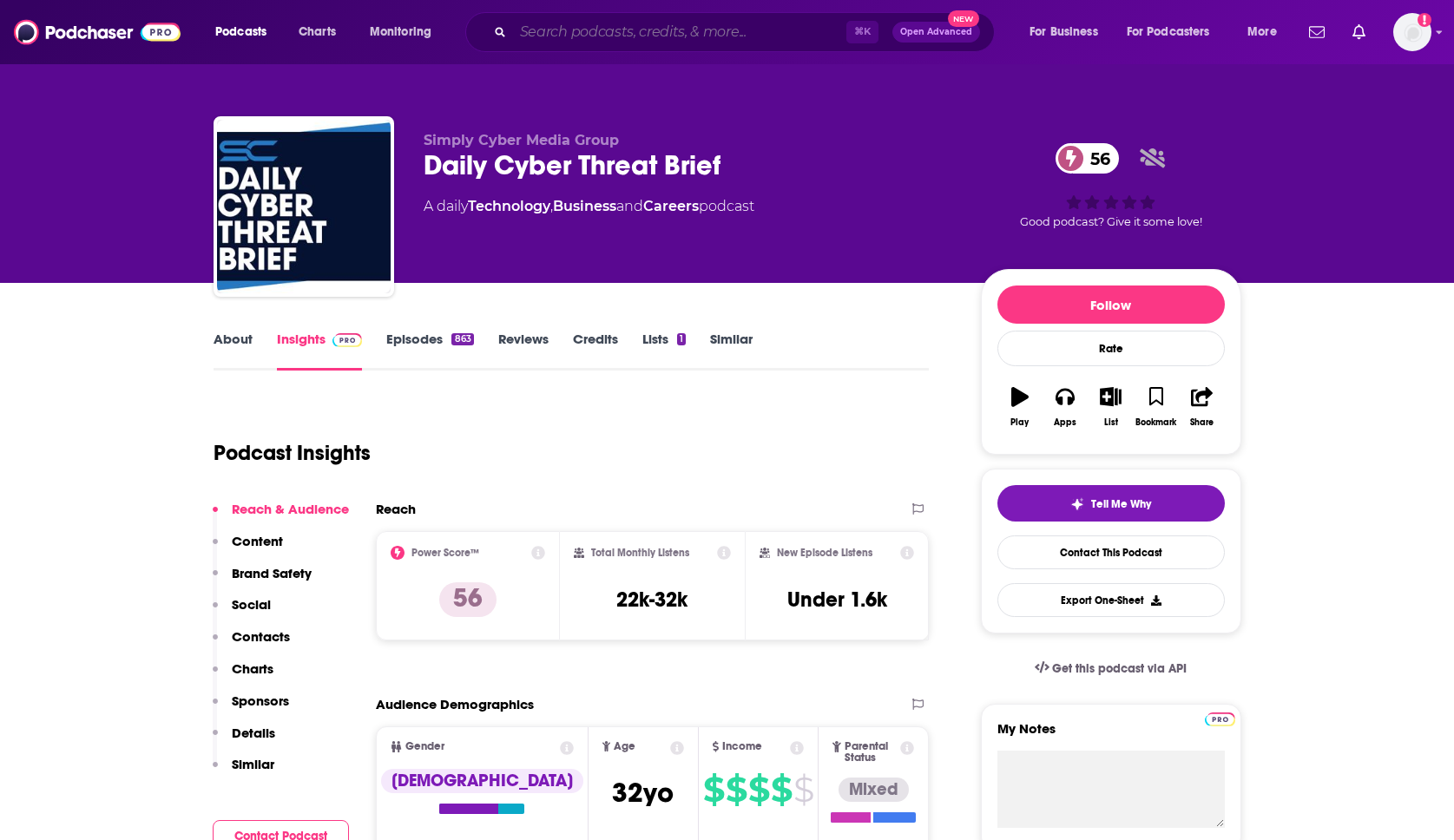
click at [607, 28] on input "Search podcasts, credits, & more..." at bounding box center [680, 32] width 333 height 28
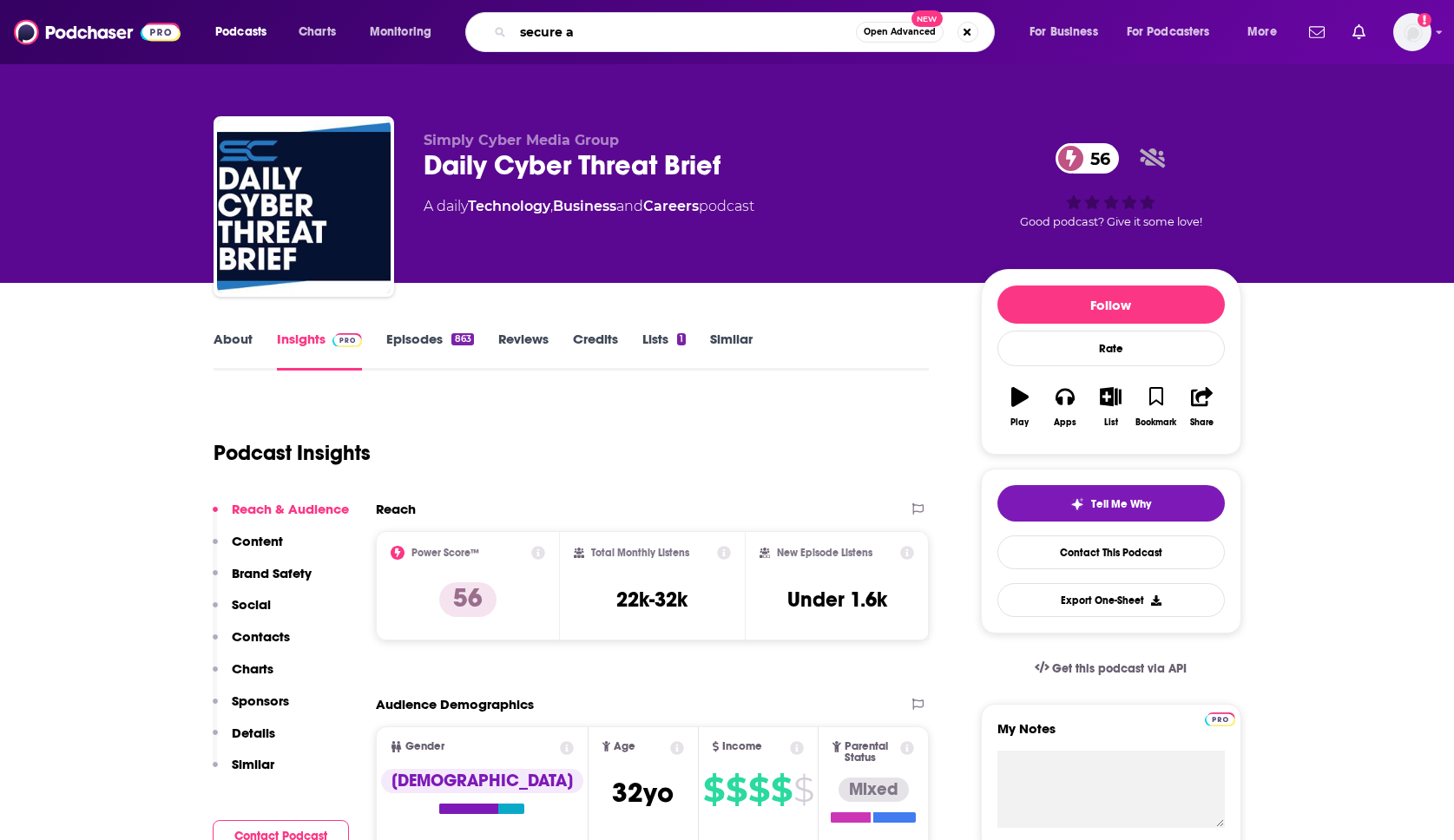
type input "secure af"
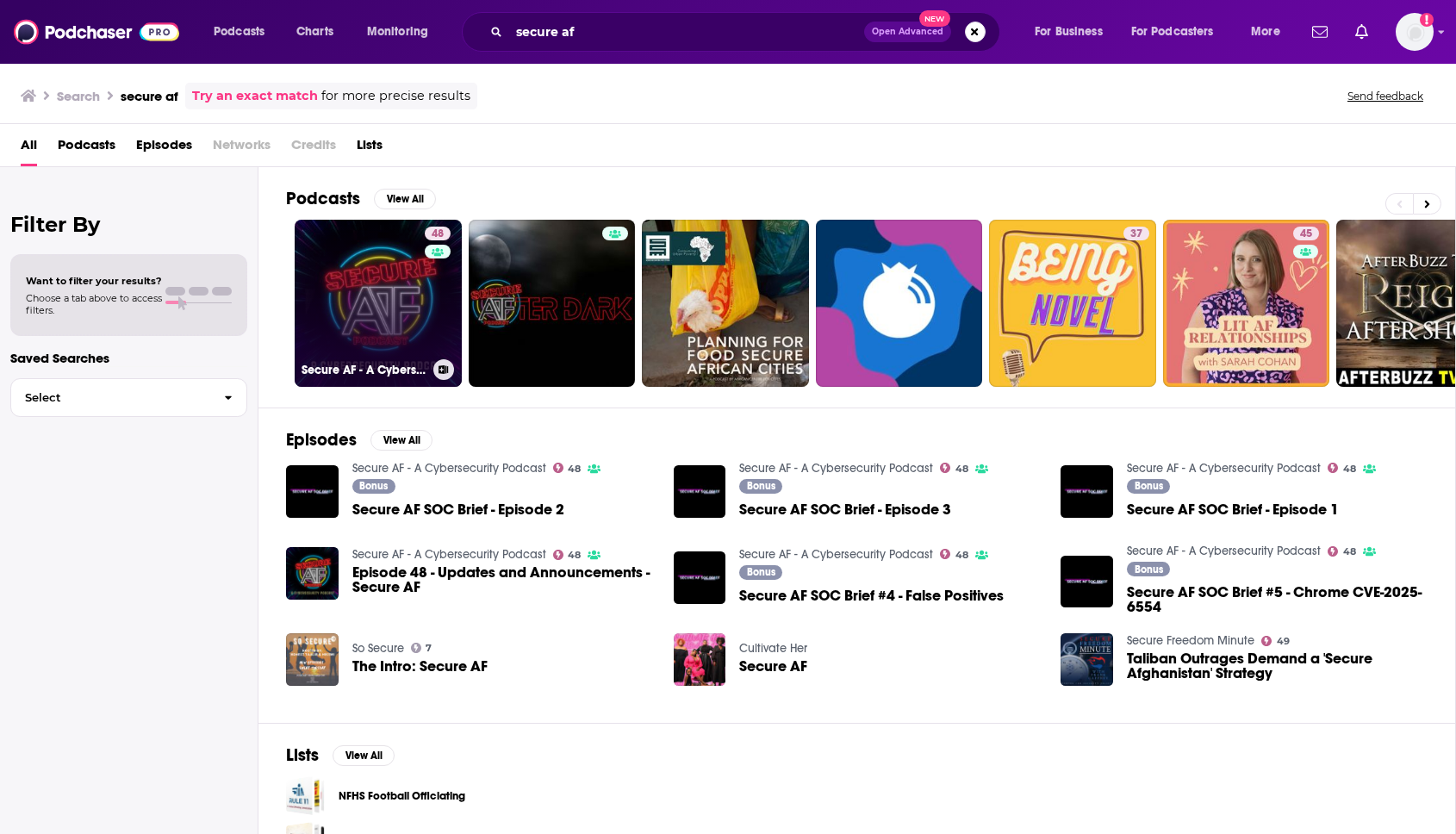
click at [435, 275] on div "48" at bounding box center [439, 293] width 30 height 133
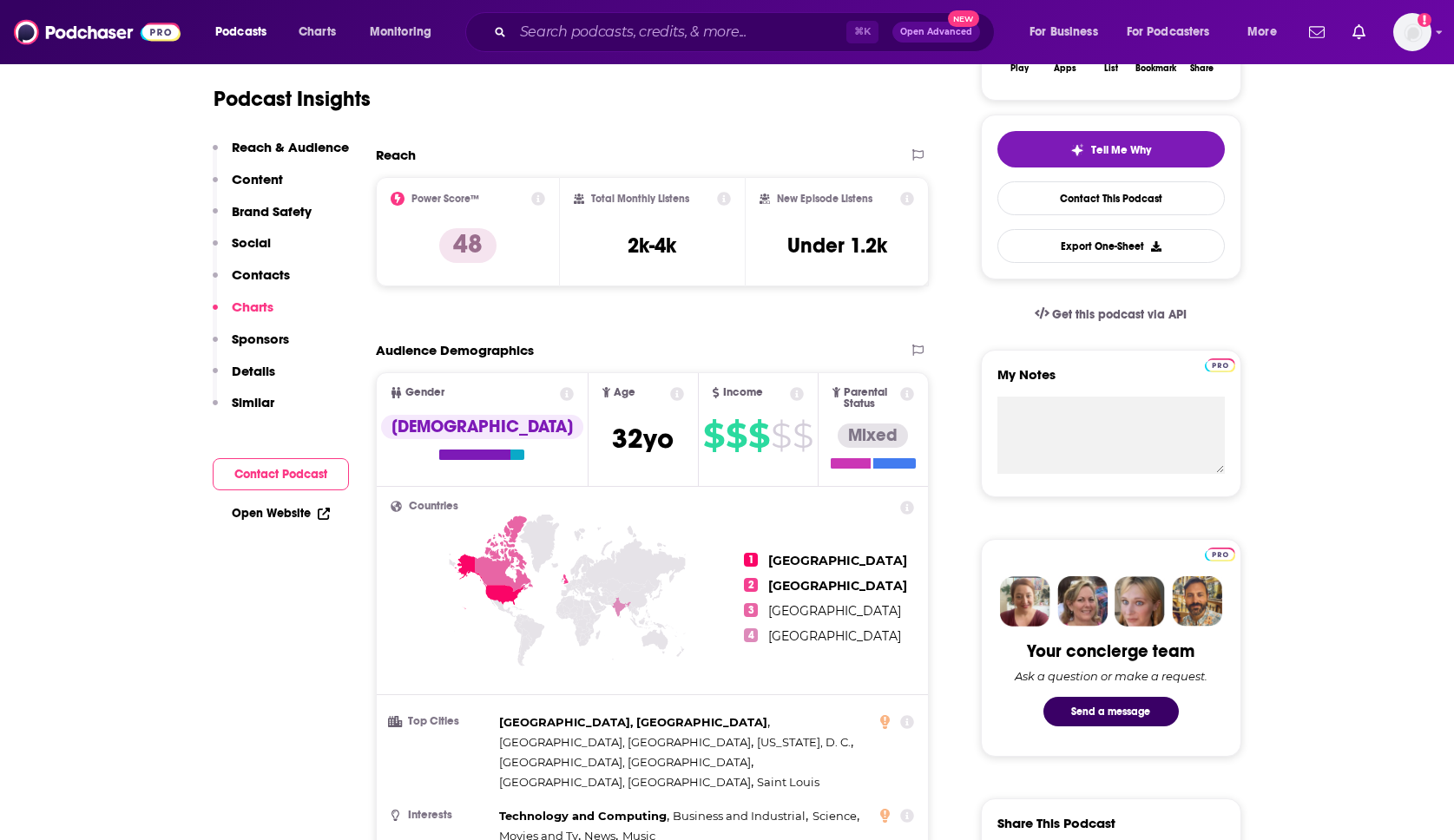
scroll to position [603, 0]
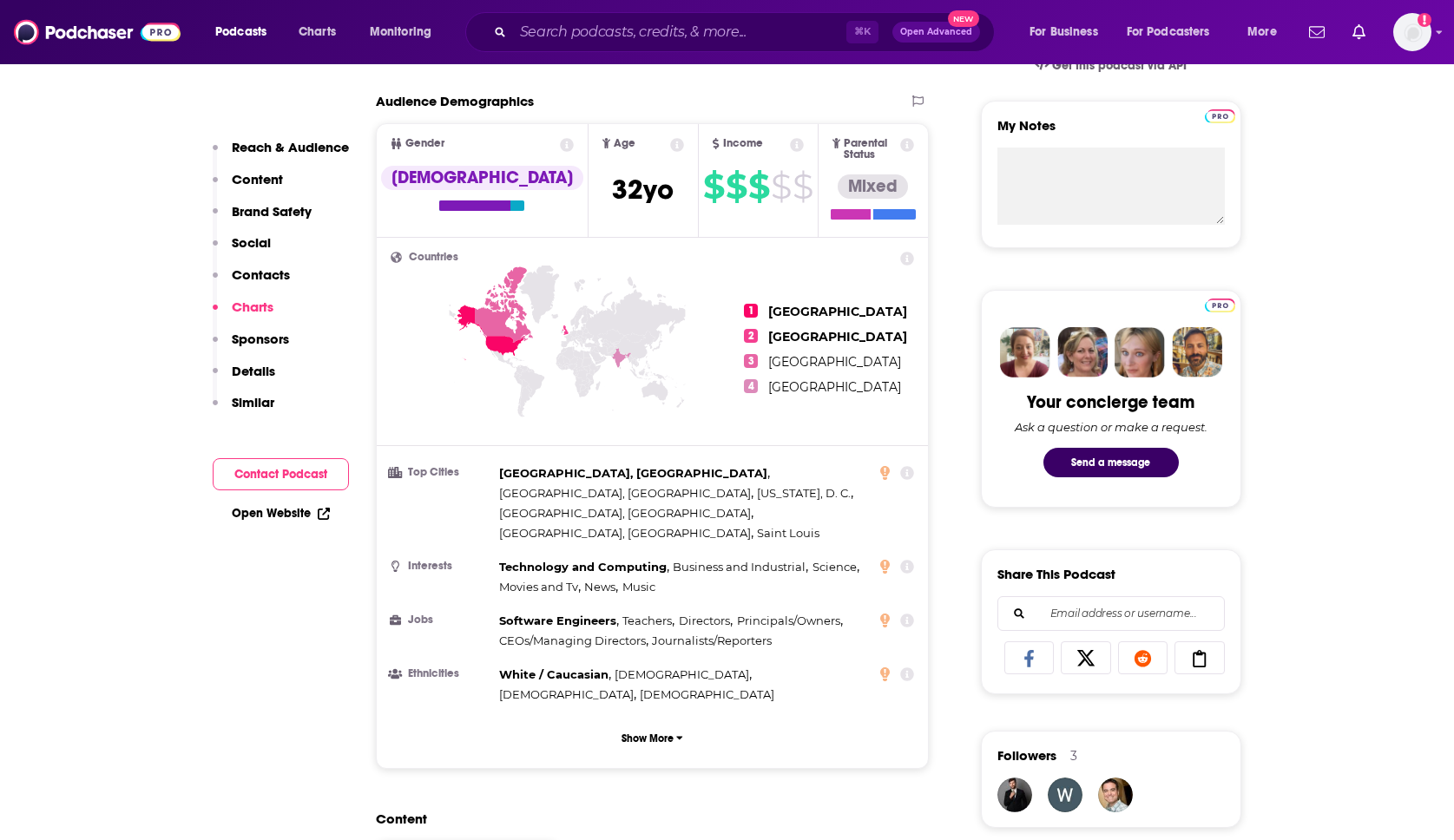
click at [305, 212] on p "Brand Safety" at bounding box center [271, 211] width 80 height 17
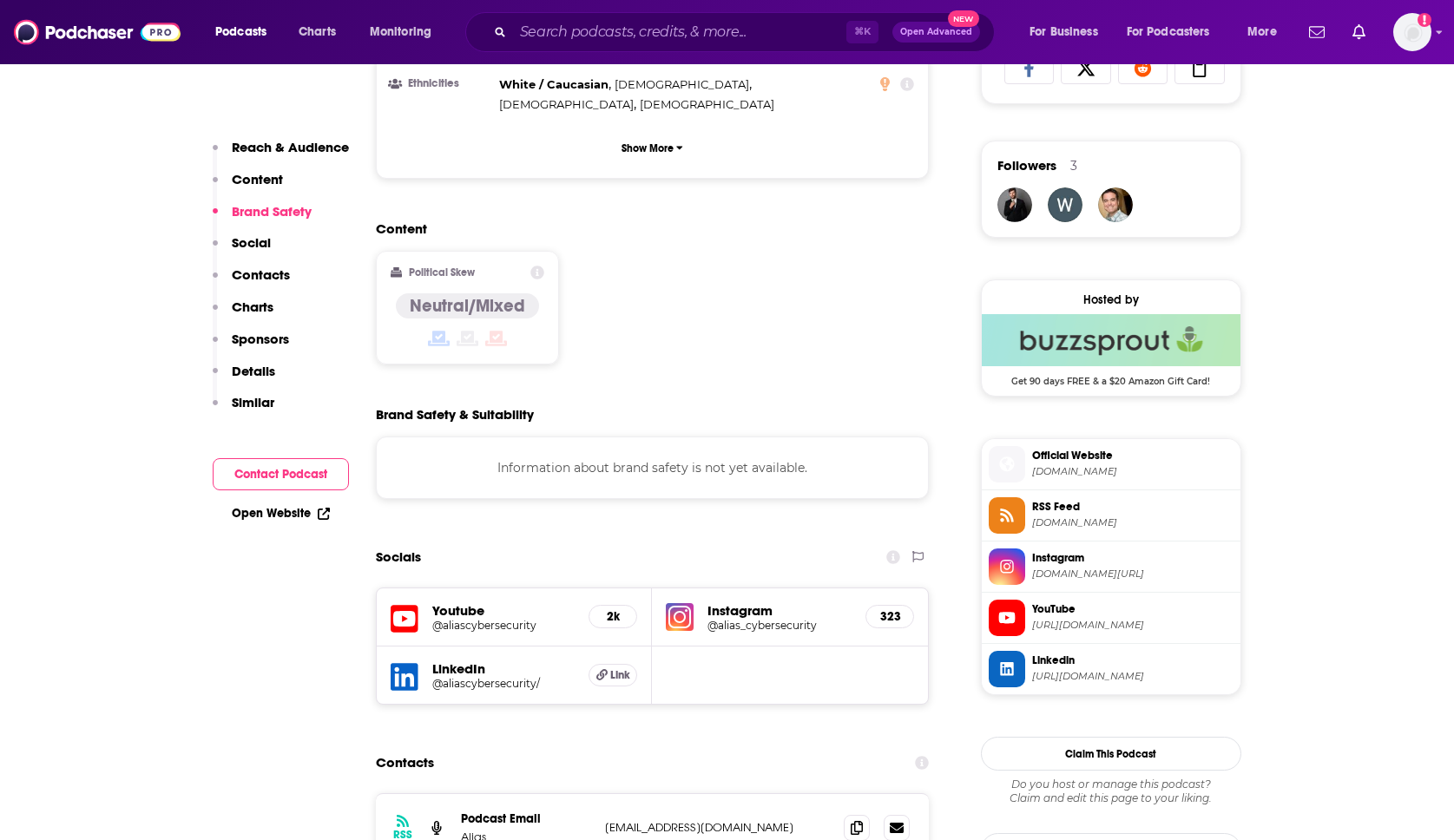
scroll to position [1289, 0]
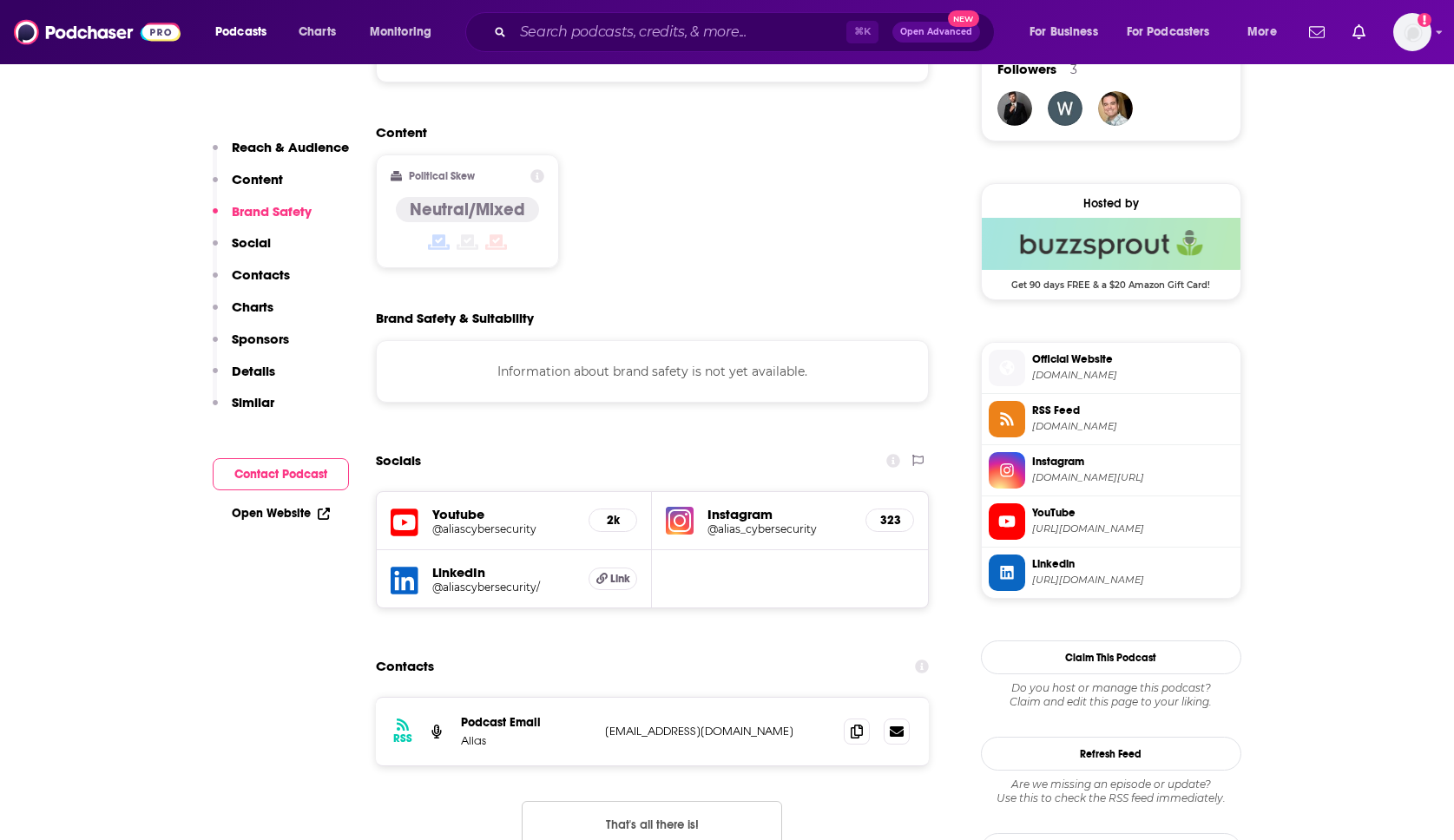
click at [267, 177] on p "Content" at bounding box center [257, 179] width 51 height 17
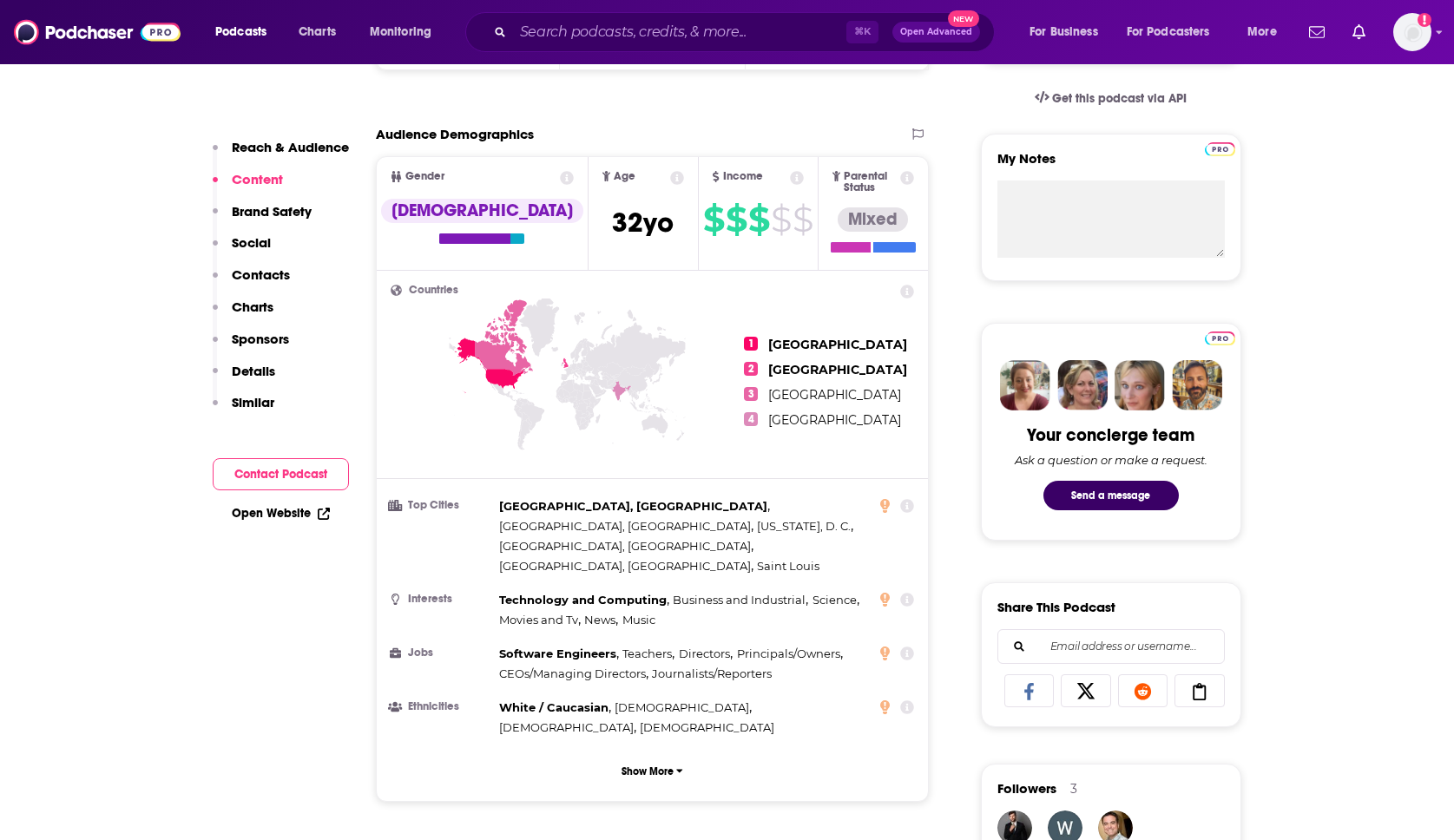
scroll to position [568, 0]
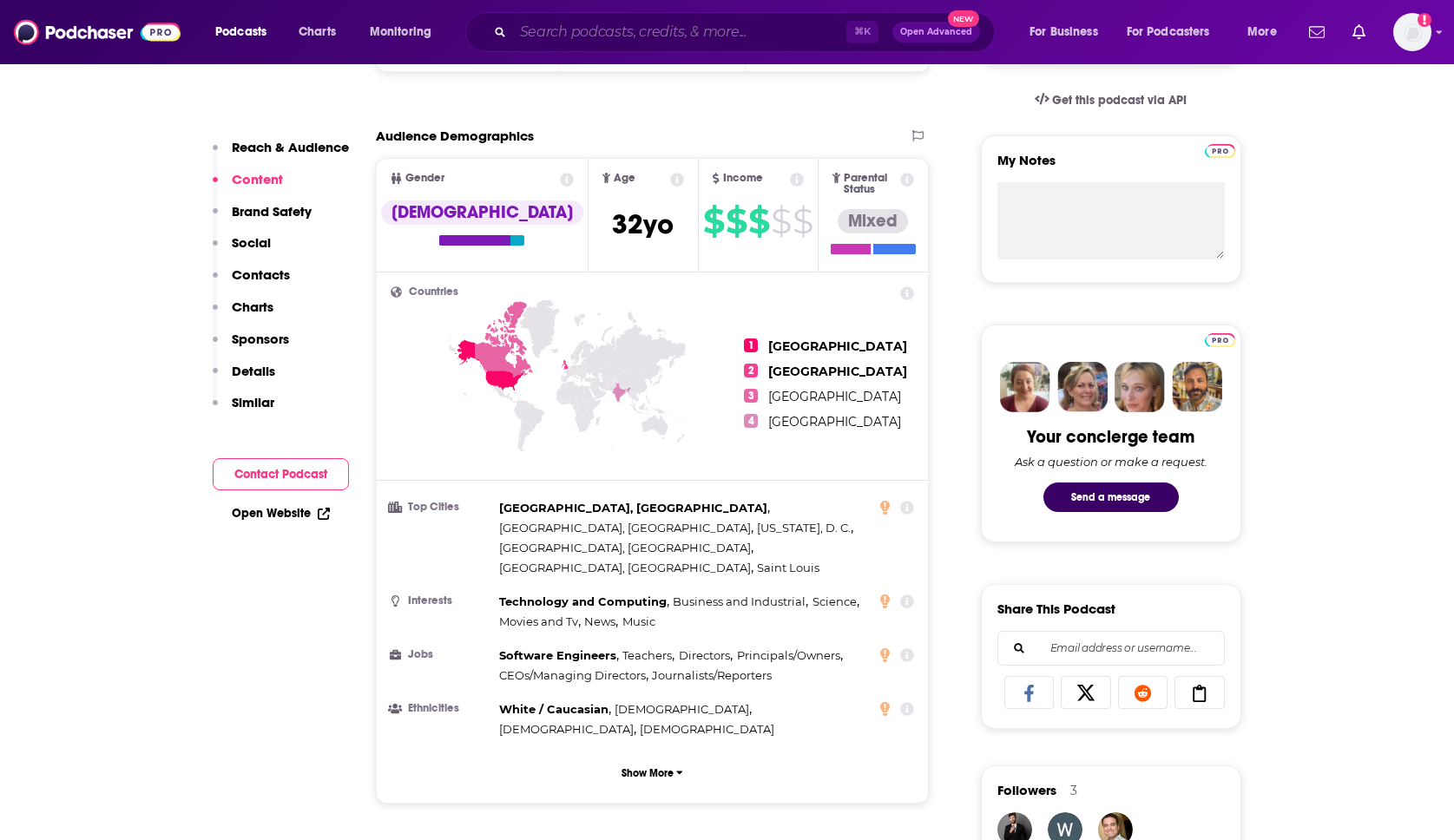
click at [611, 27] on input "Search podcasts, credits, & more..." at bounding box center [680, 32] width 333 height 28
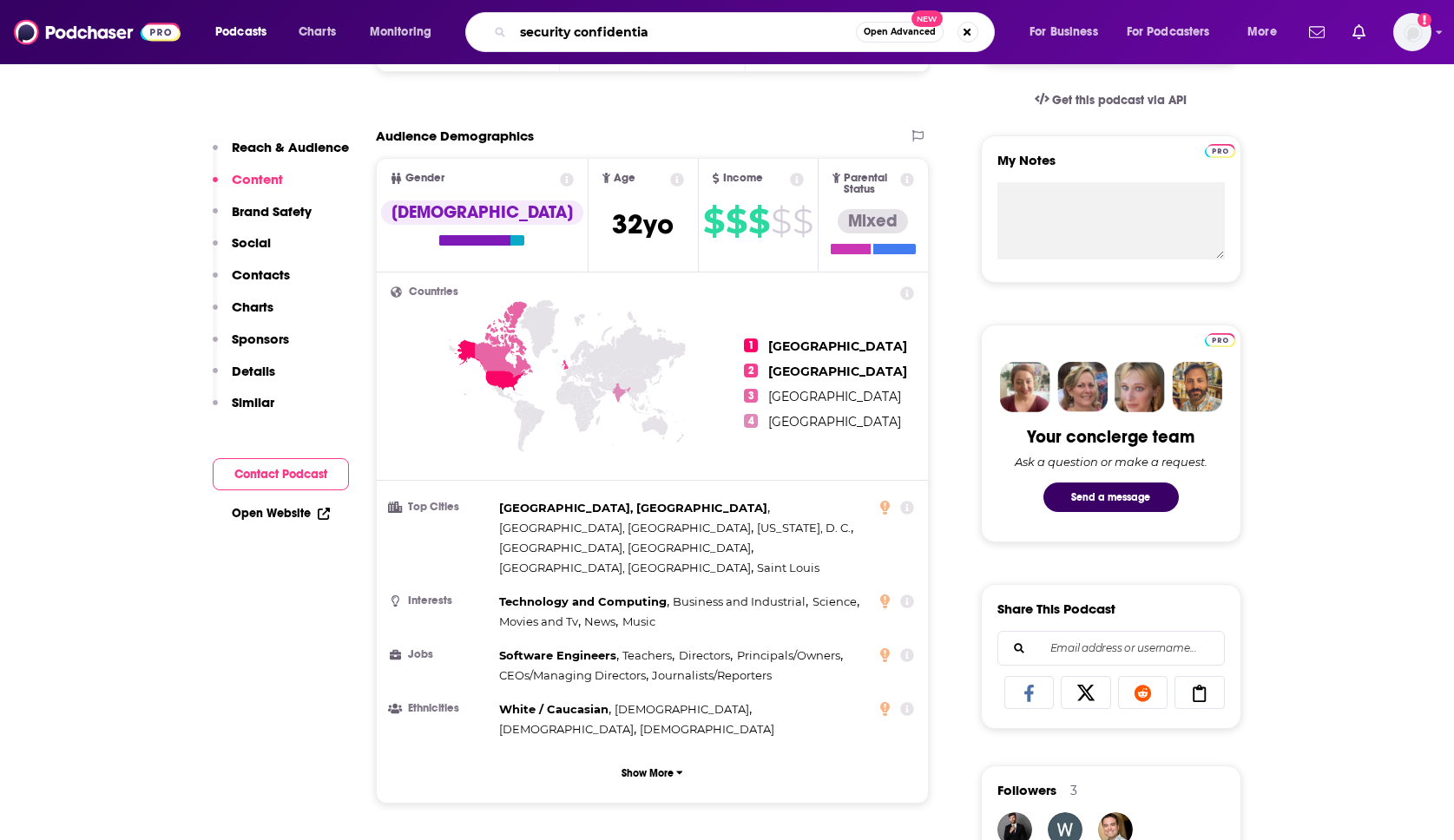
type input "security confidential"
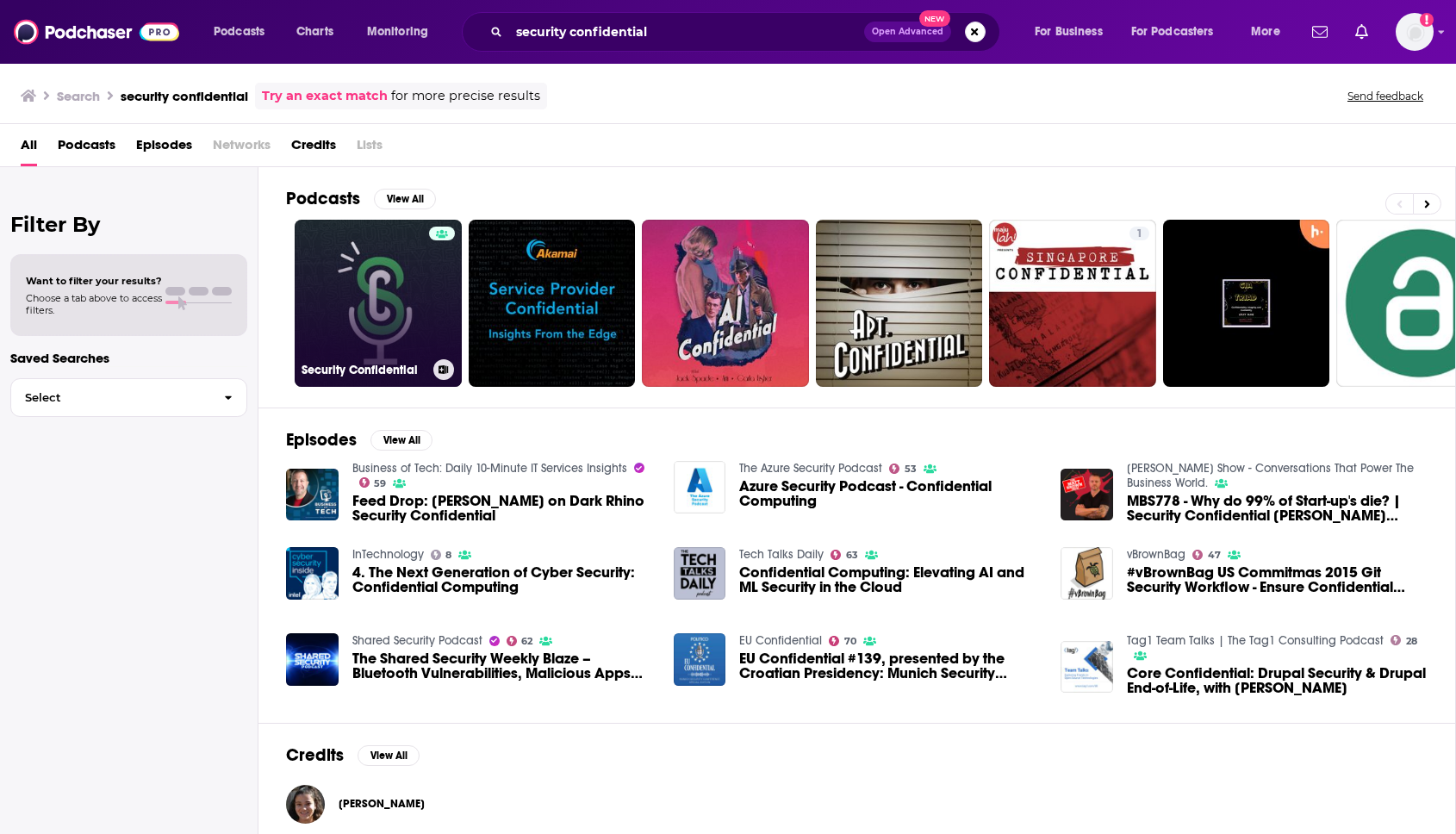
click at [396, 290] on link "Security Confidential" at bounding box center [377, 303] width 167 height 167
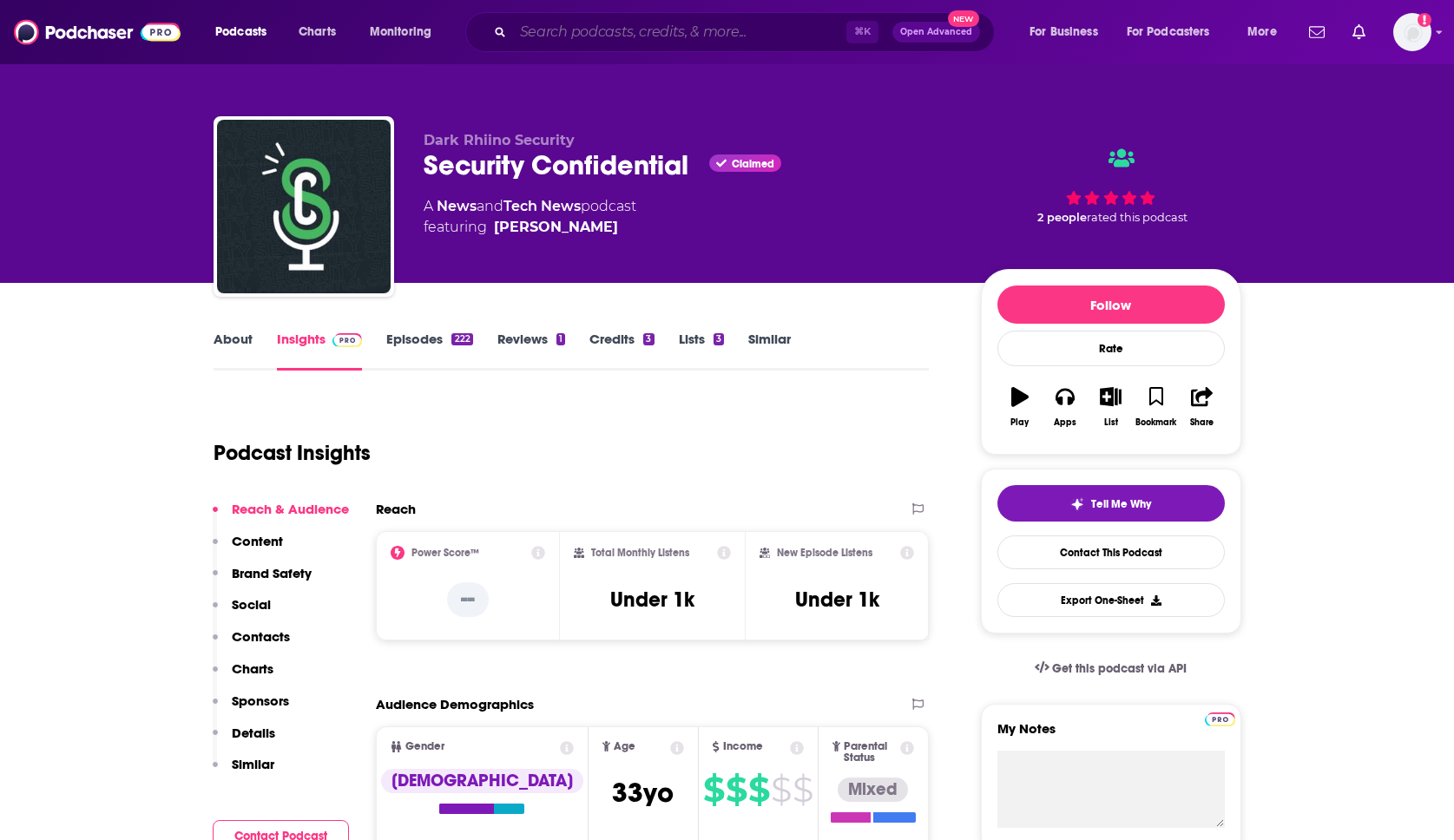
click at [675, 24] on input "Search podcasts, credits, & more..." at bounding box center [680, 32] width 333 height 28
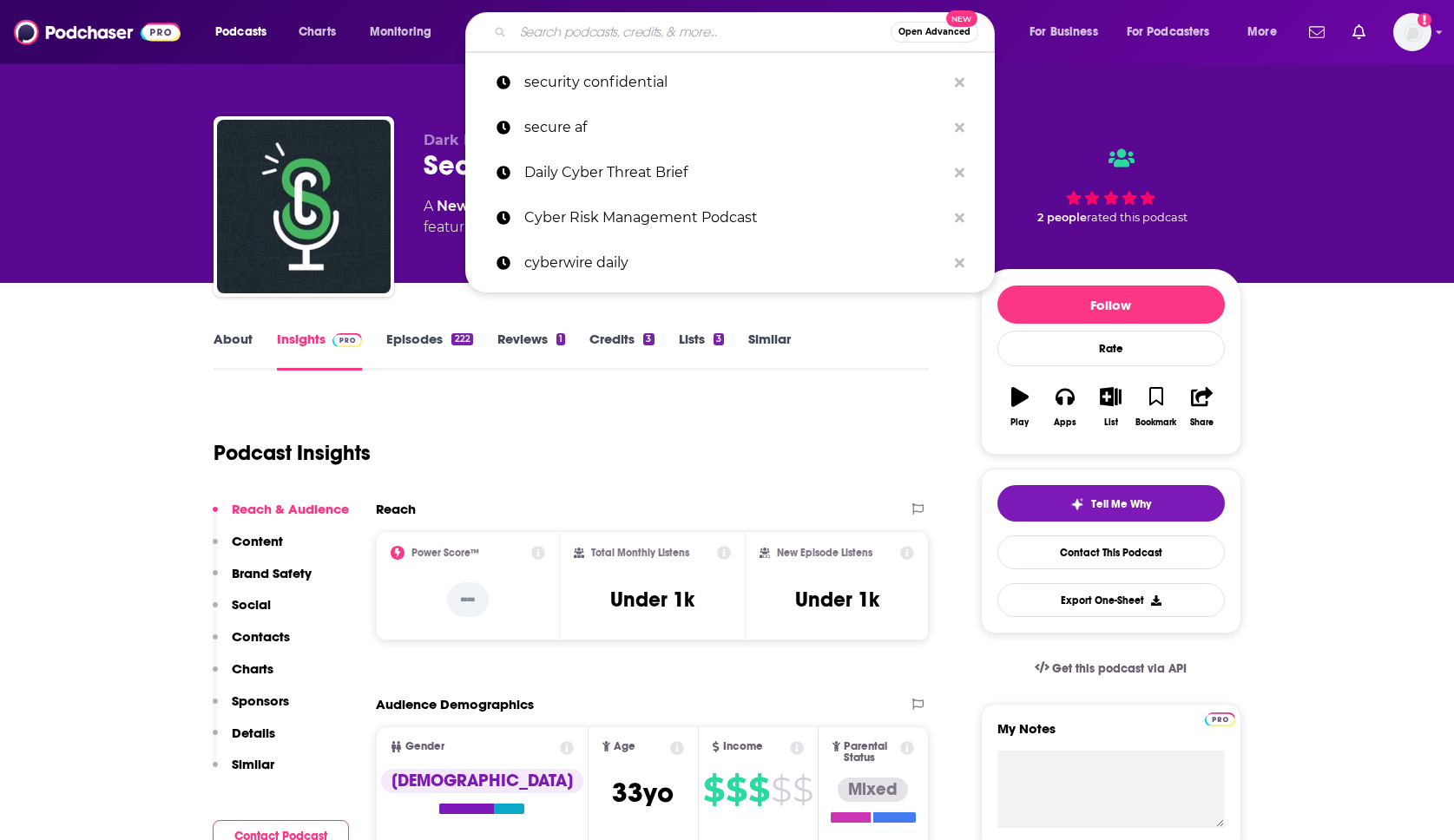
paste input "TechSpective Podcast"
type input "TechSpective Podcast"
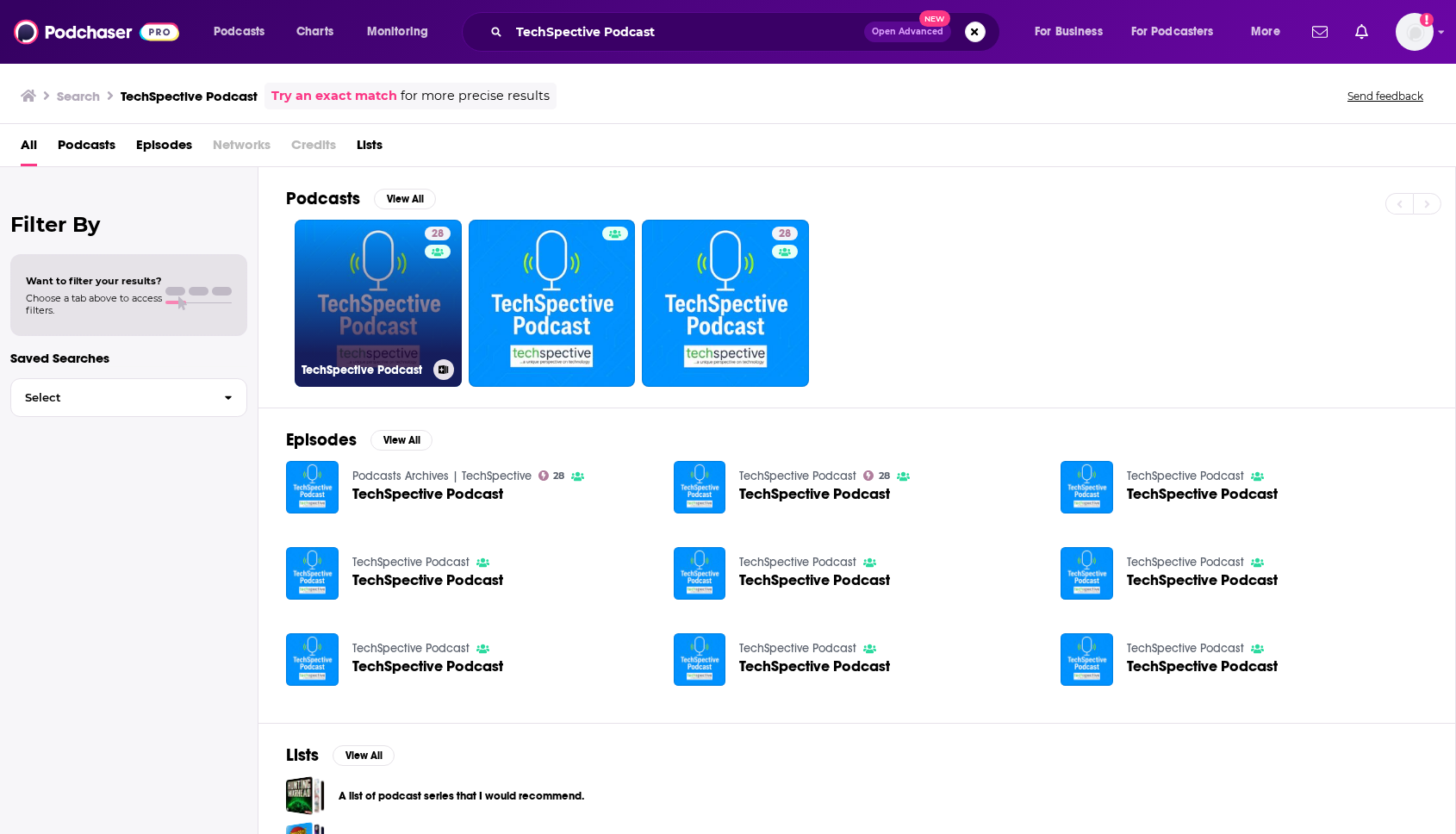
click at [394, 246] on link "28 TechSpective Podcast" at bounding box center [377, 303] width 167 height 167
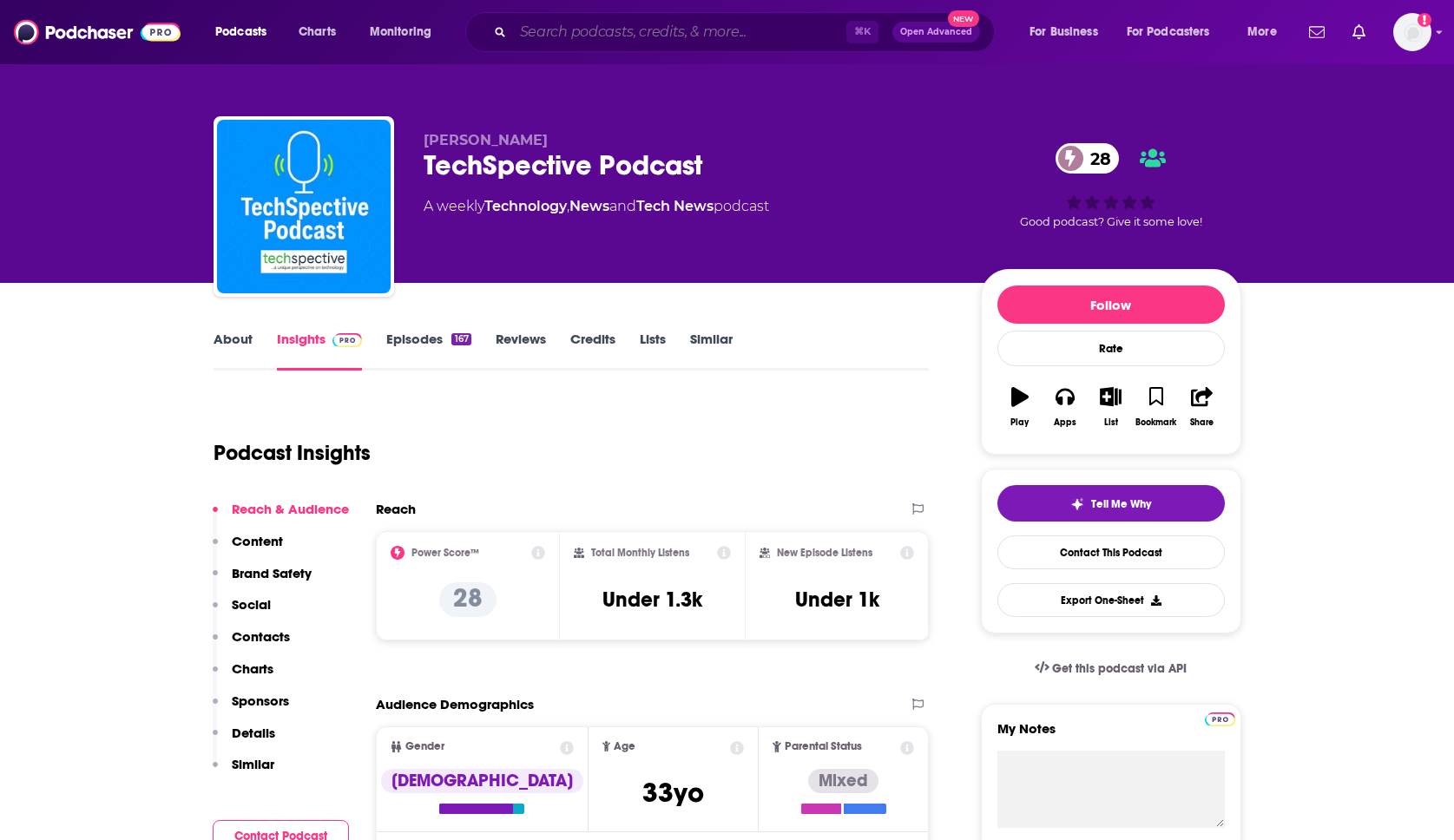
click at [631, 32] on input "Search podcasts, credits, & more..." at bounding box center [680, 32] width 333 height 28
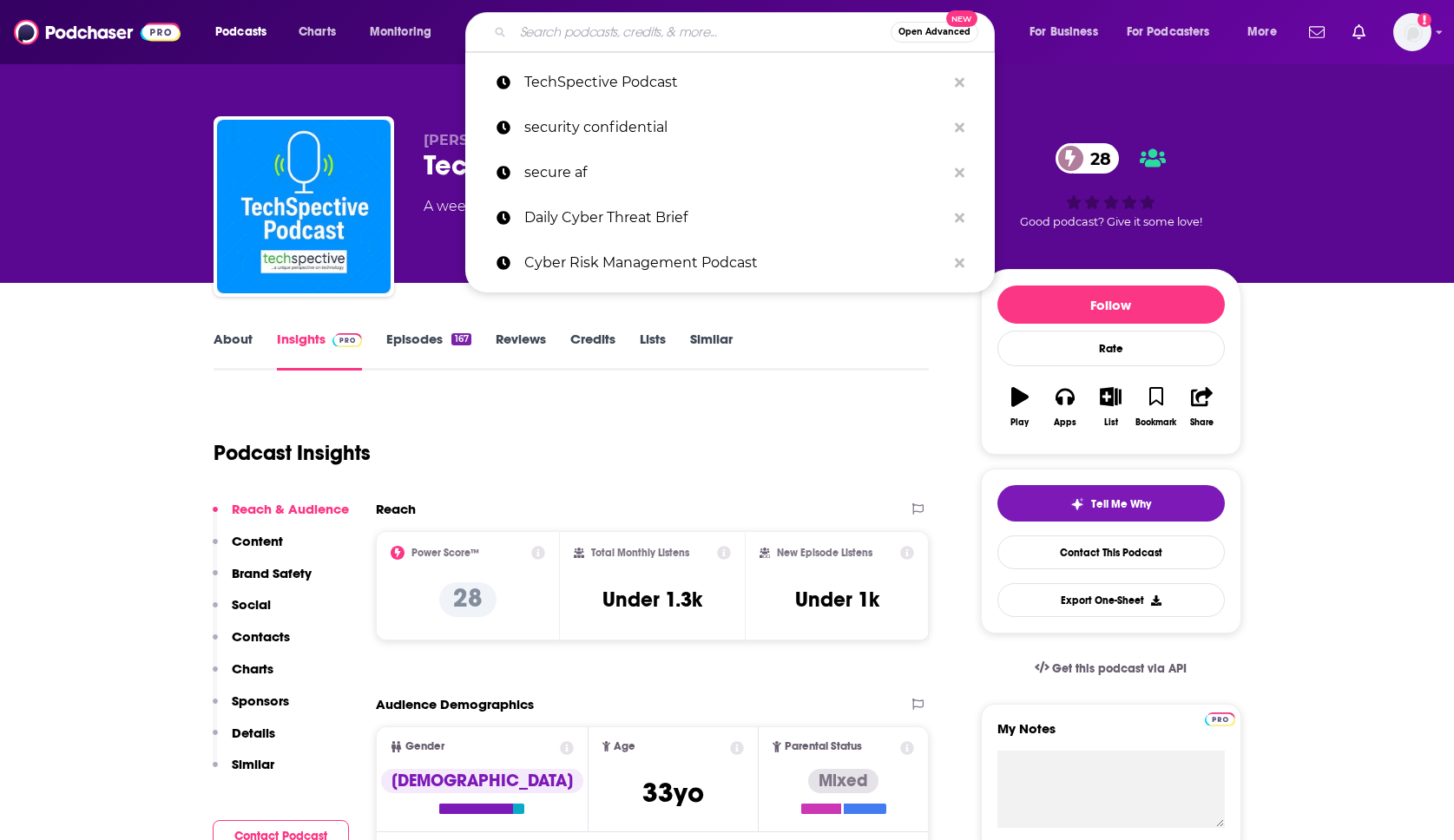
paste input "TechTalks"
type input "TechTalks"
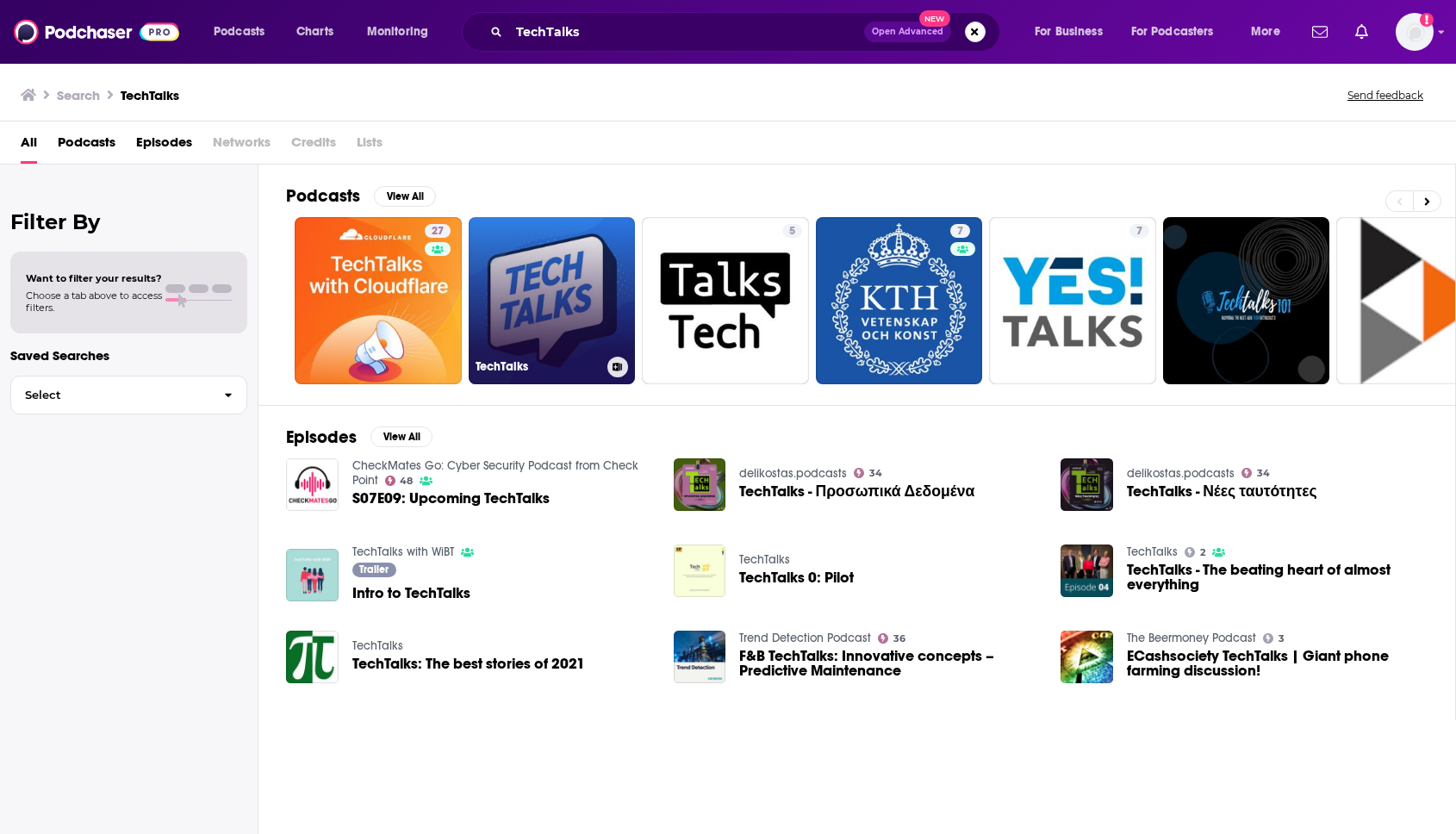
click at [544, 309] on link "TechTalks" at bounding box center [552, 300] width 167 height 167
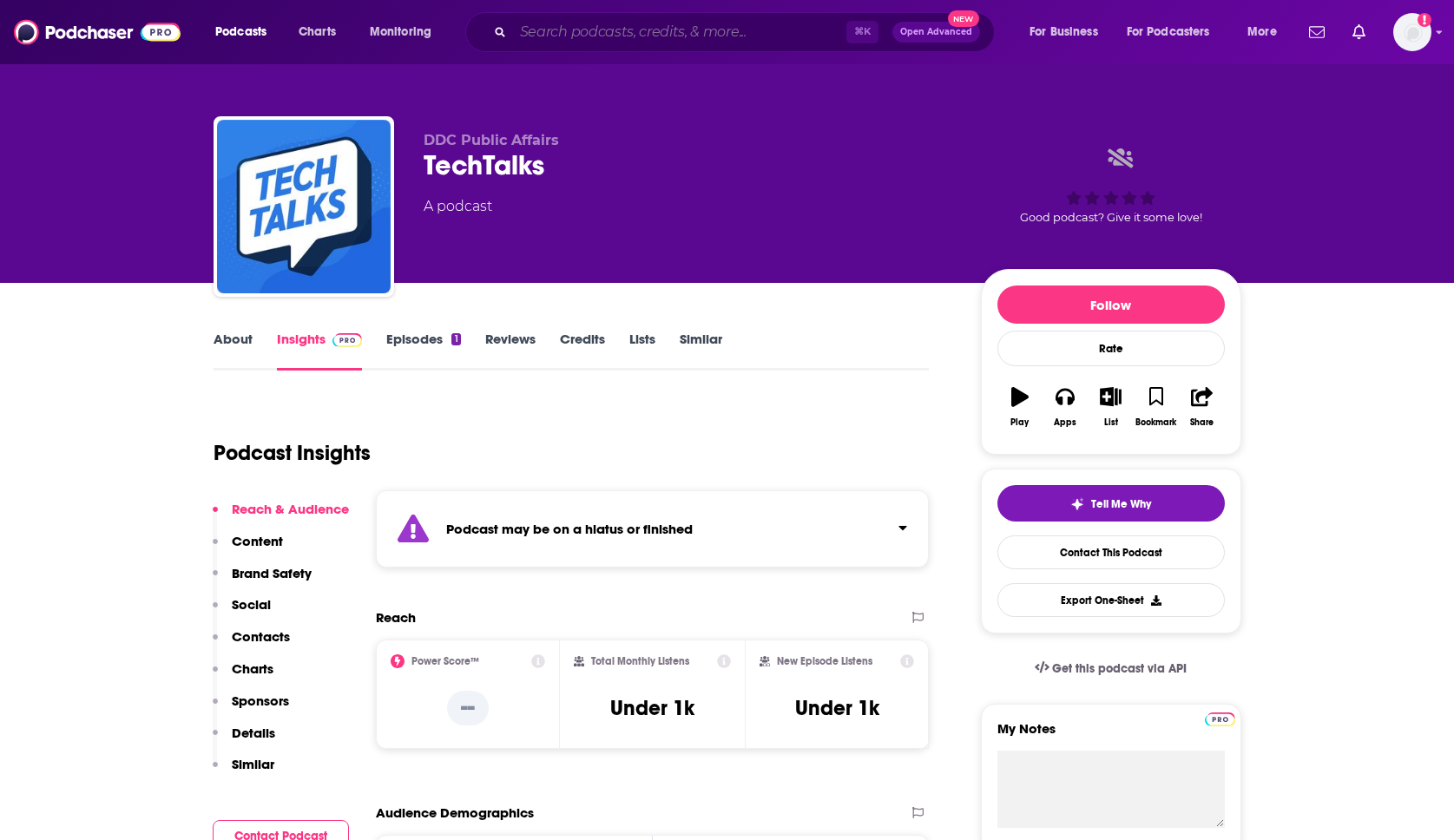
click at [659, 38] on input "Search podcasts, credits, & more..." at bounding box center [680, 32] width 333 height 28
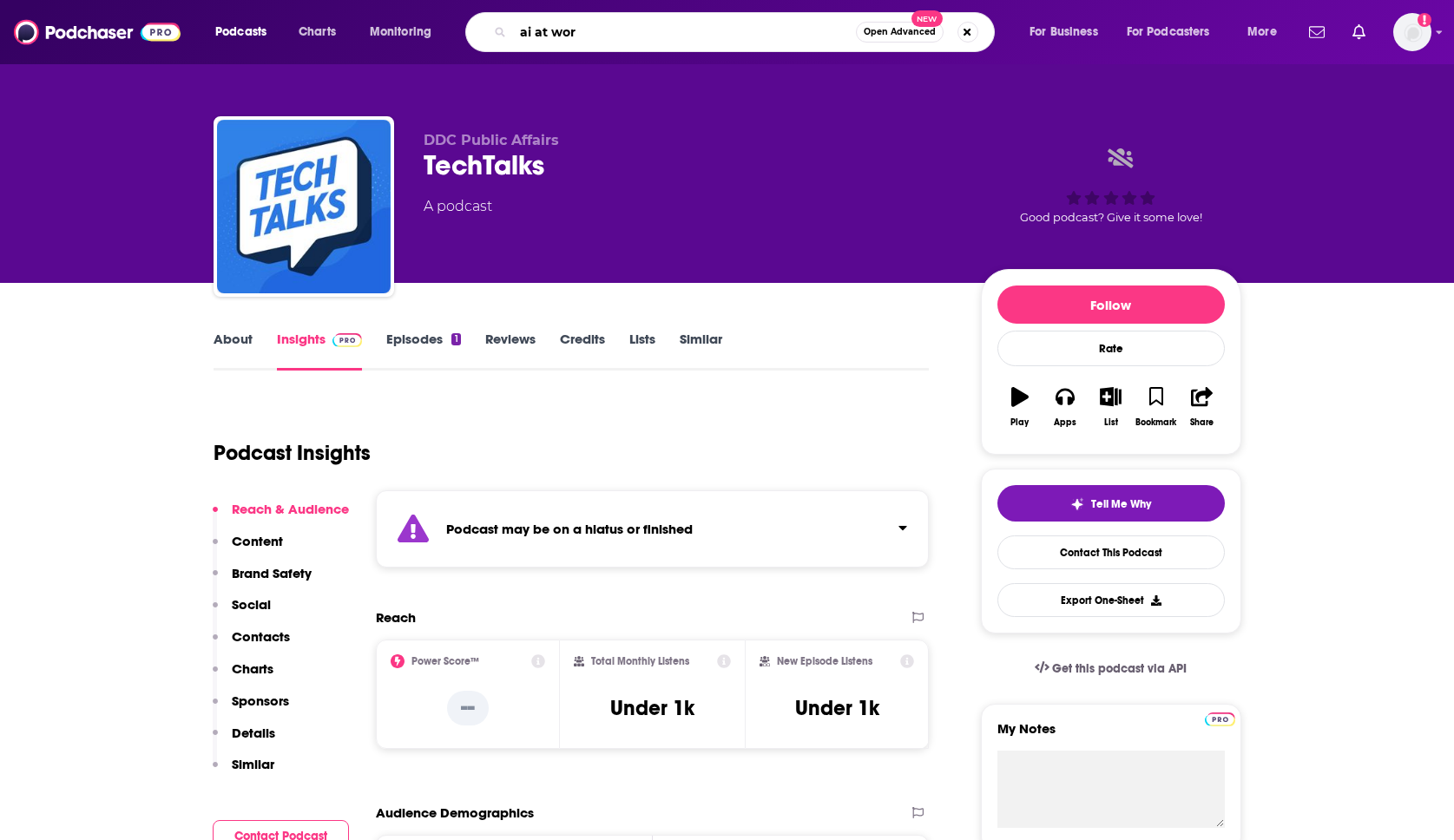
type input "ai at work"
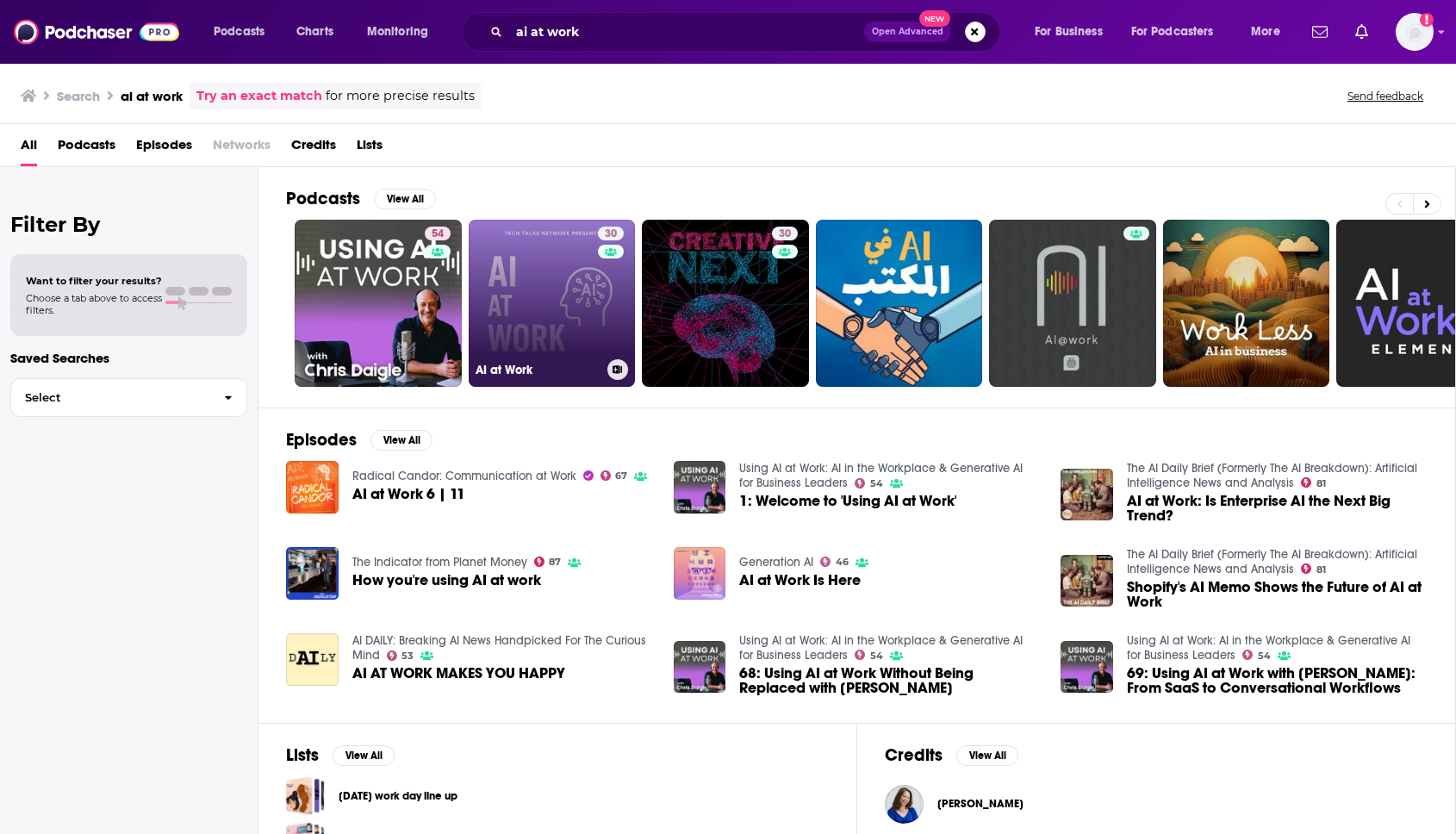
click at [537, 304] on link "30 AI at Work" at bounding box center [552, 303] width 167 height 167
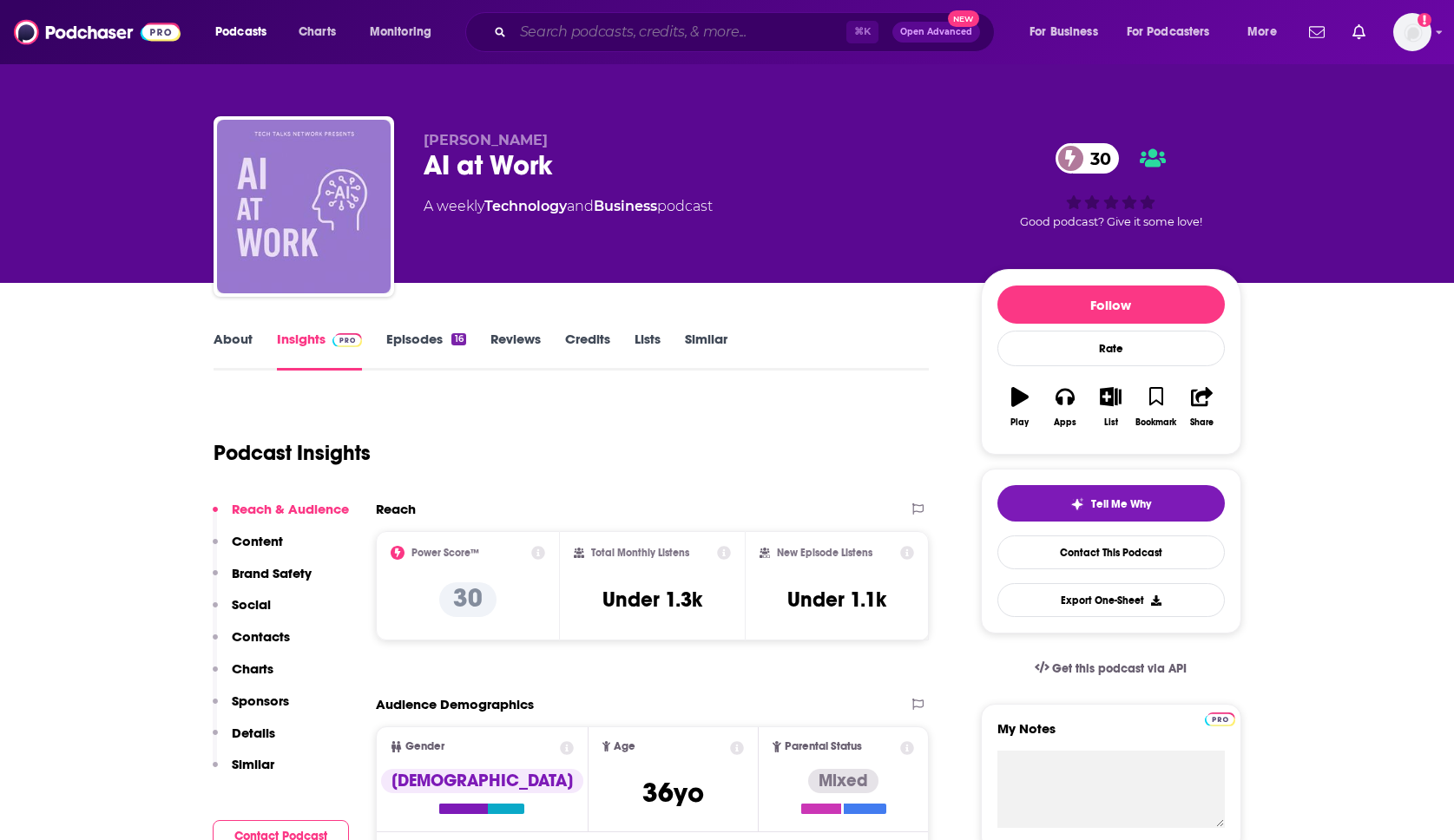
click at [586, 31] on input "Search podcasts, credits, & more..." at bounding box center [680, 32] width 333 height 28
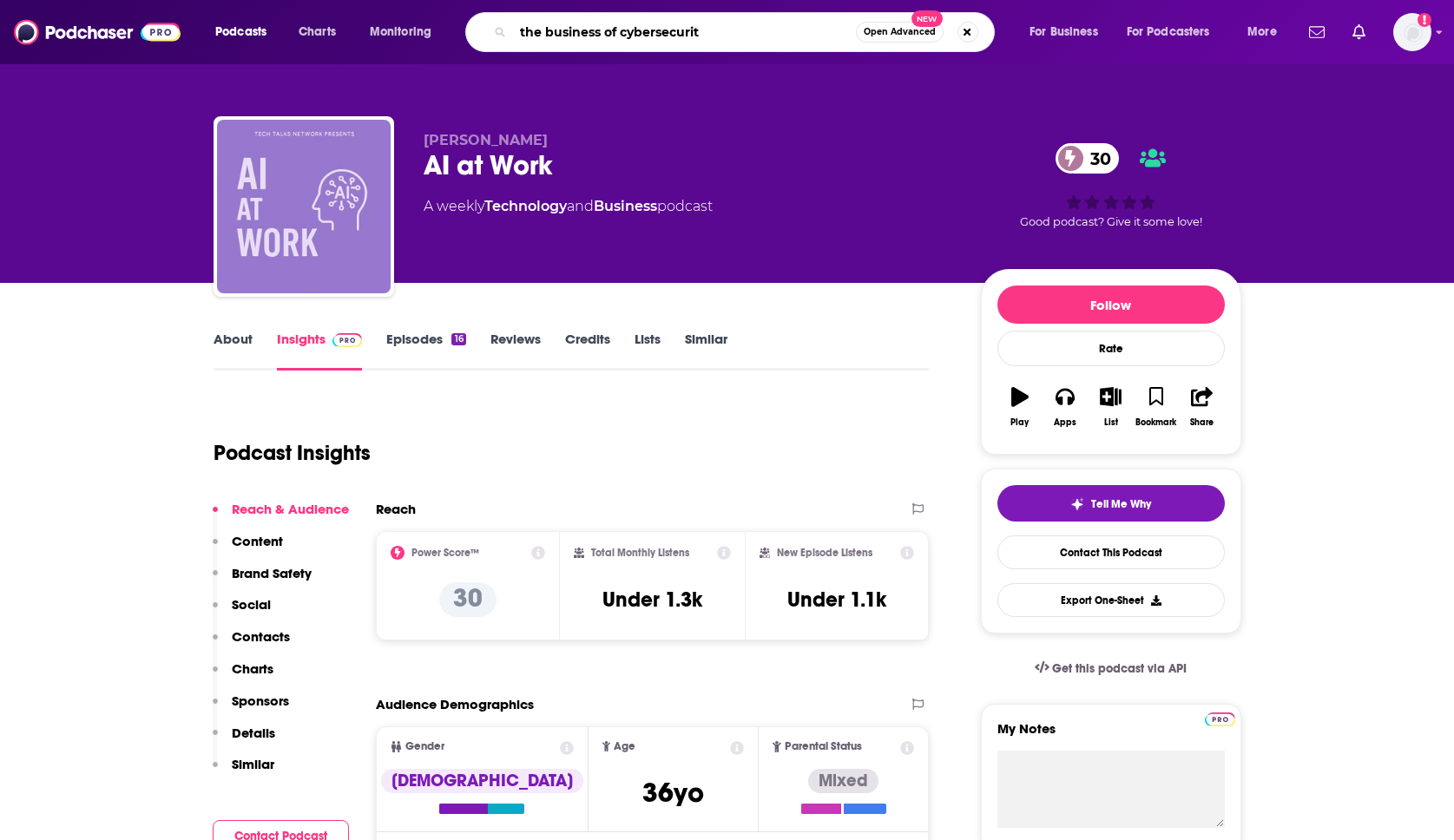
type input "the business of cybersecurity"
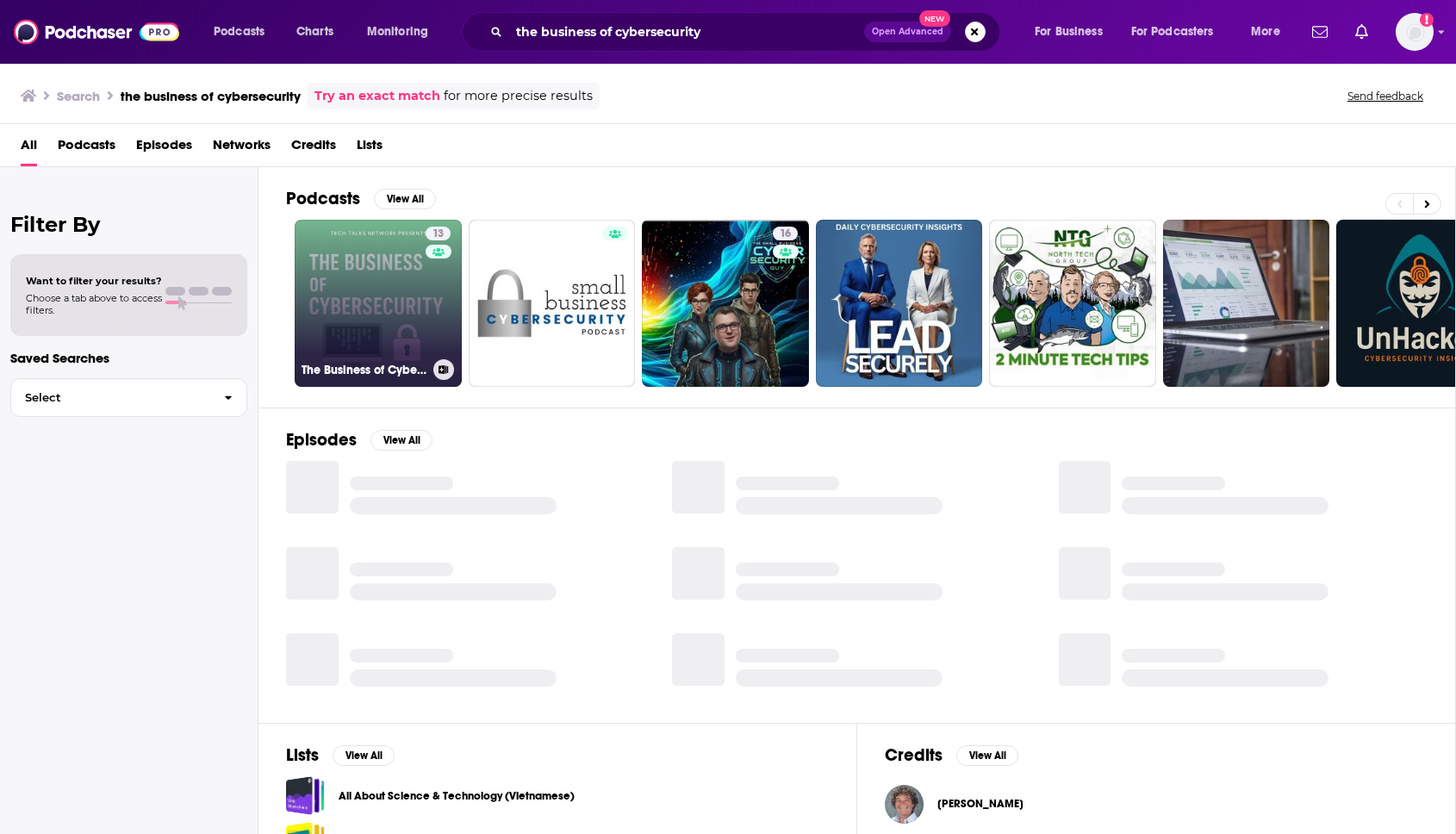
click at [397, 305] on link "13 The Business of Cybersecurity" at bounding box center [377, 303] width 167 height 167
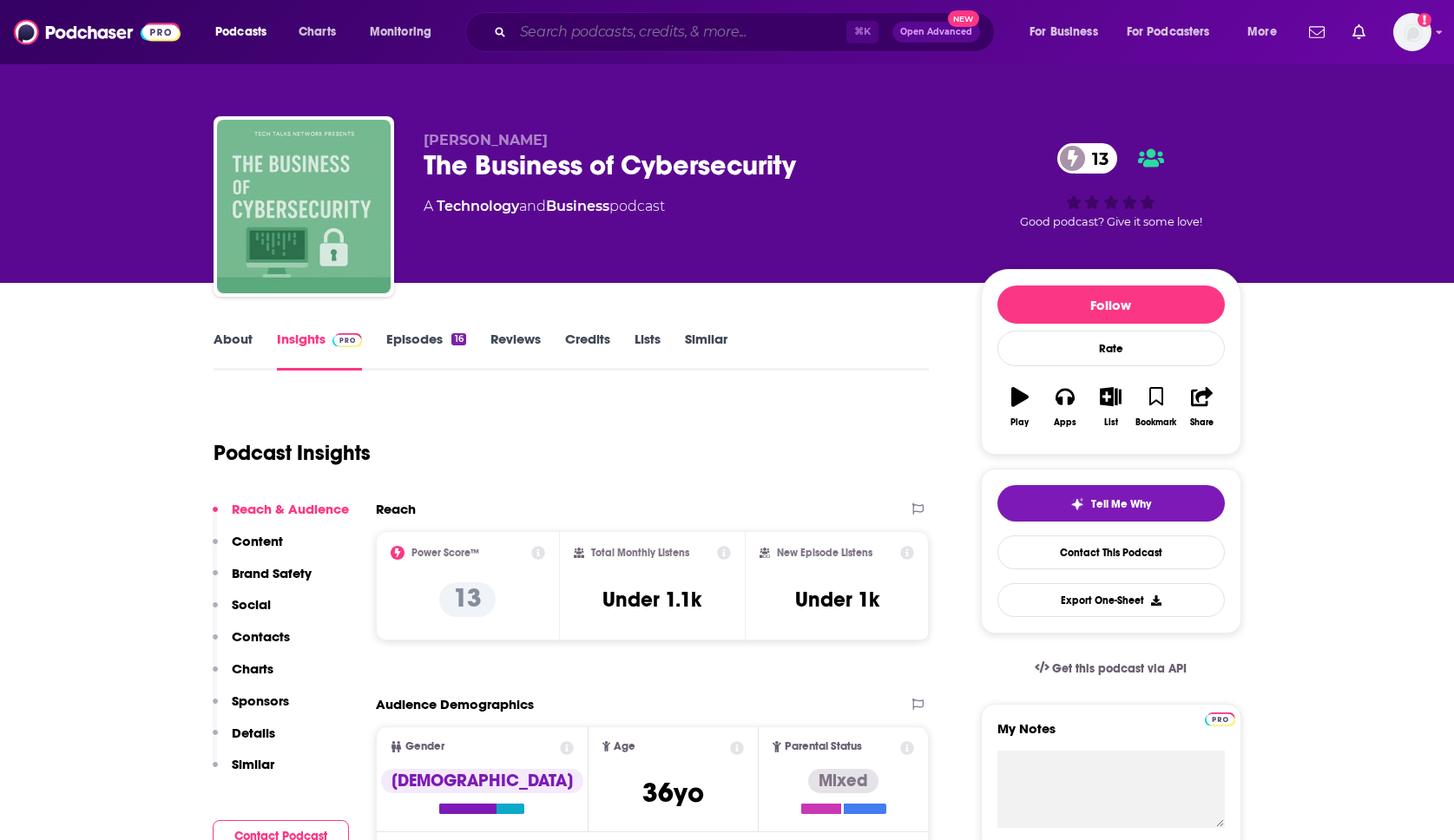
click at [717, 26] on input "Search podcasts, credits, & more..." at bounding box center [680, 32] width 333 height 28
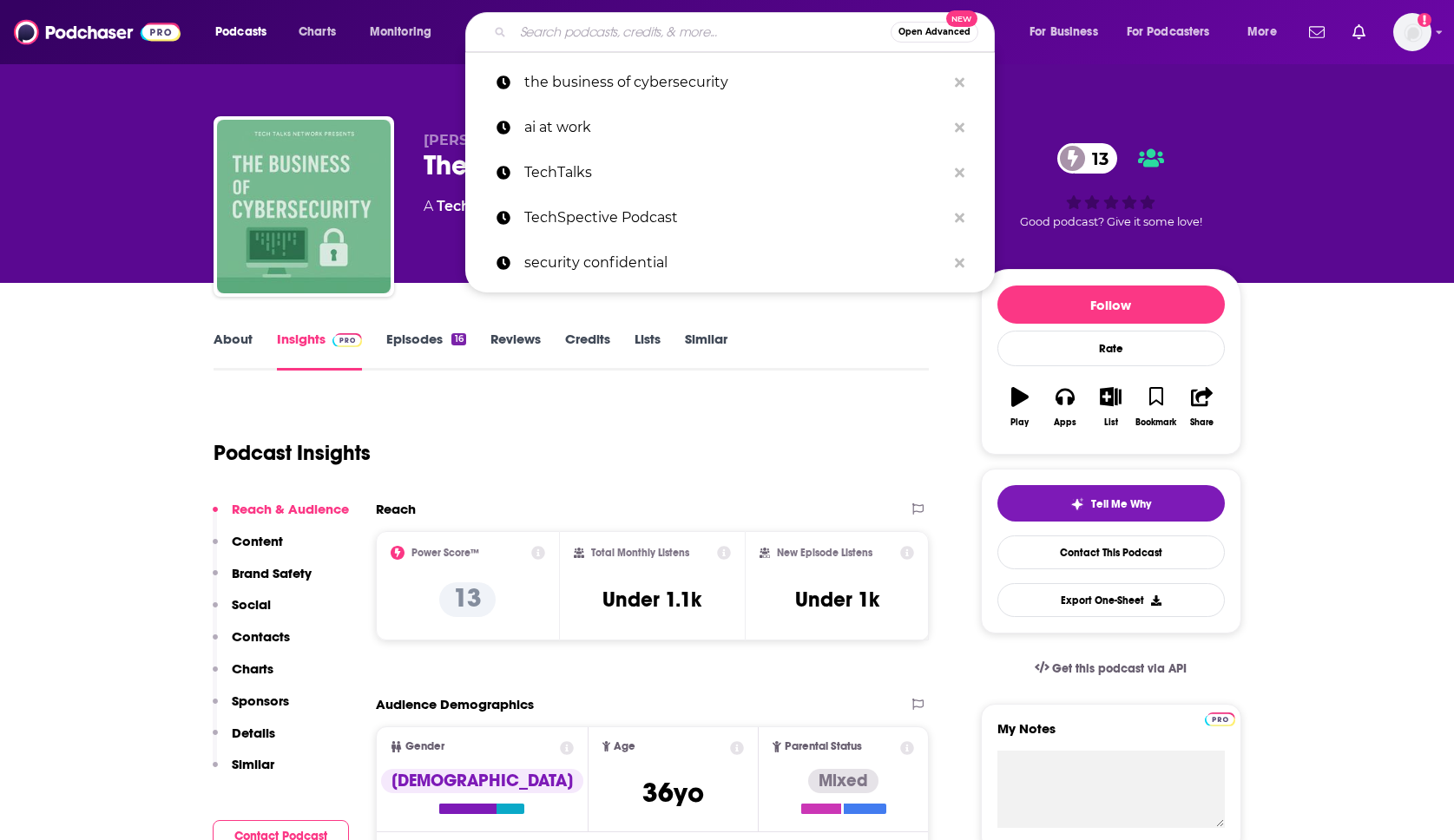
paste input "The Cybersecurity Defenders Podcast"
type input "The Cybersecurity Defenders Podcast"
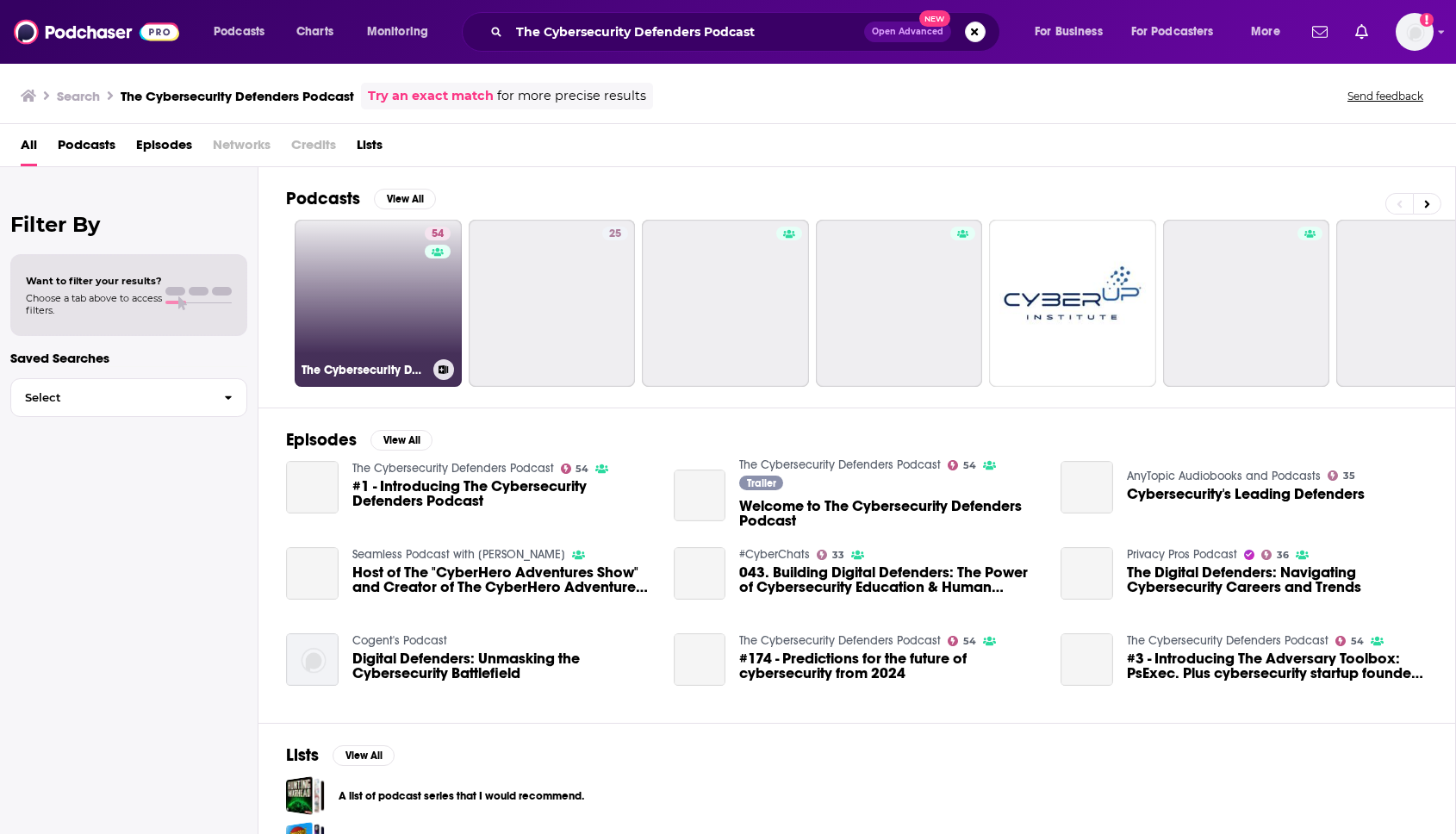
click at [379, 297] on link "54 The Cybersecurity Defenders Podcast" at bounding box center [377, 303] width 167 height 167
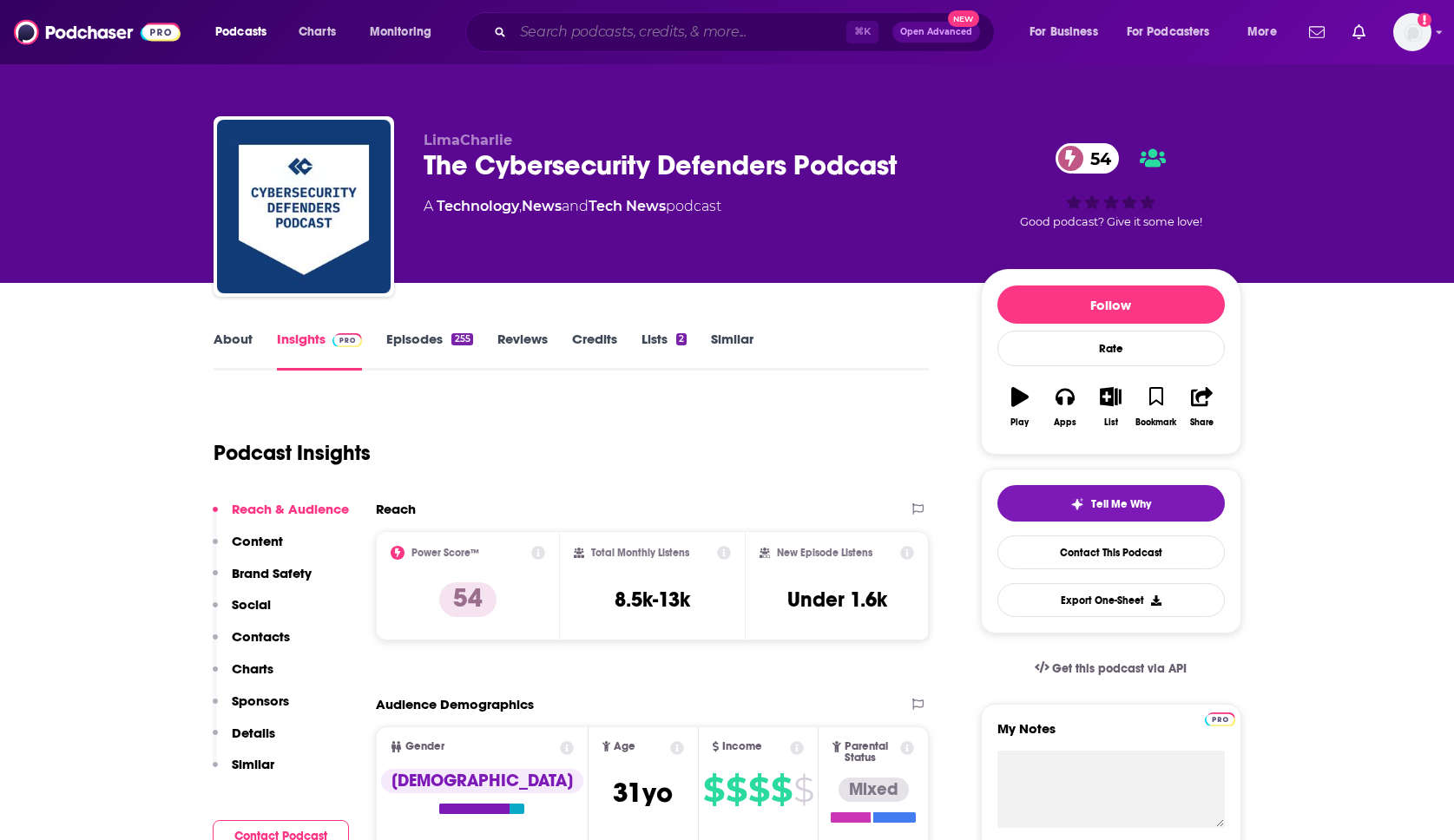
click at [680, 40] on input "Search podcasts, credits, & more..." at bounding box center [680, 32] width 333 height 28
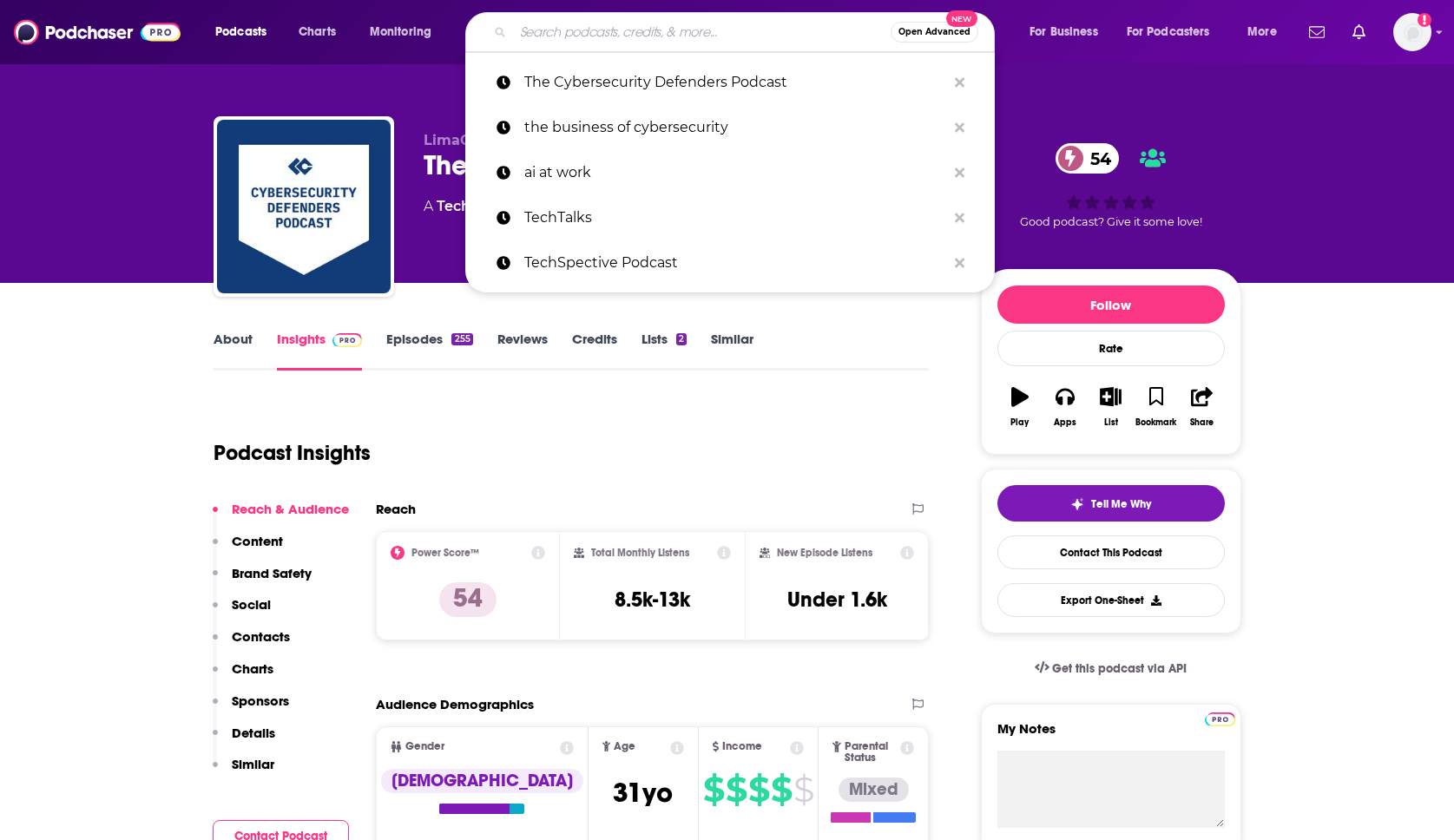
paste input "To The Point - Cybersecurity"
type input "To The Point - Cybersecurity"
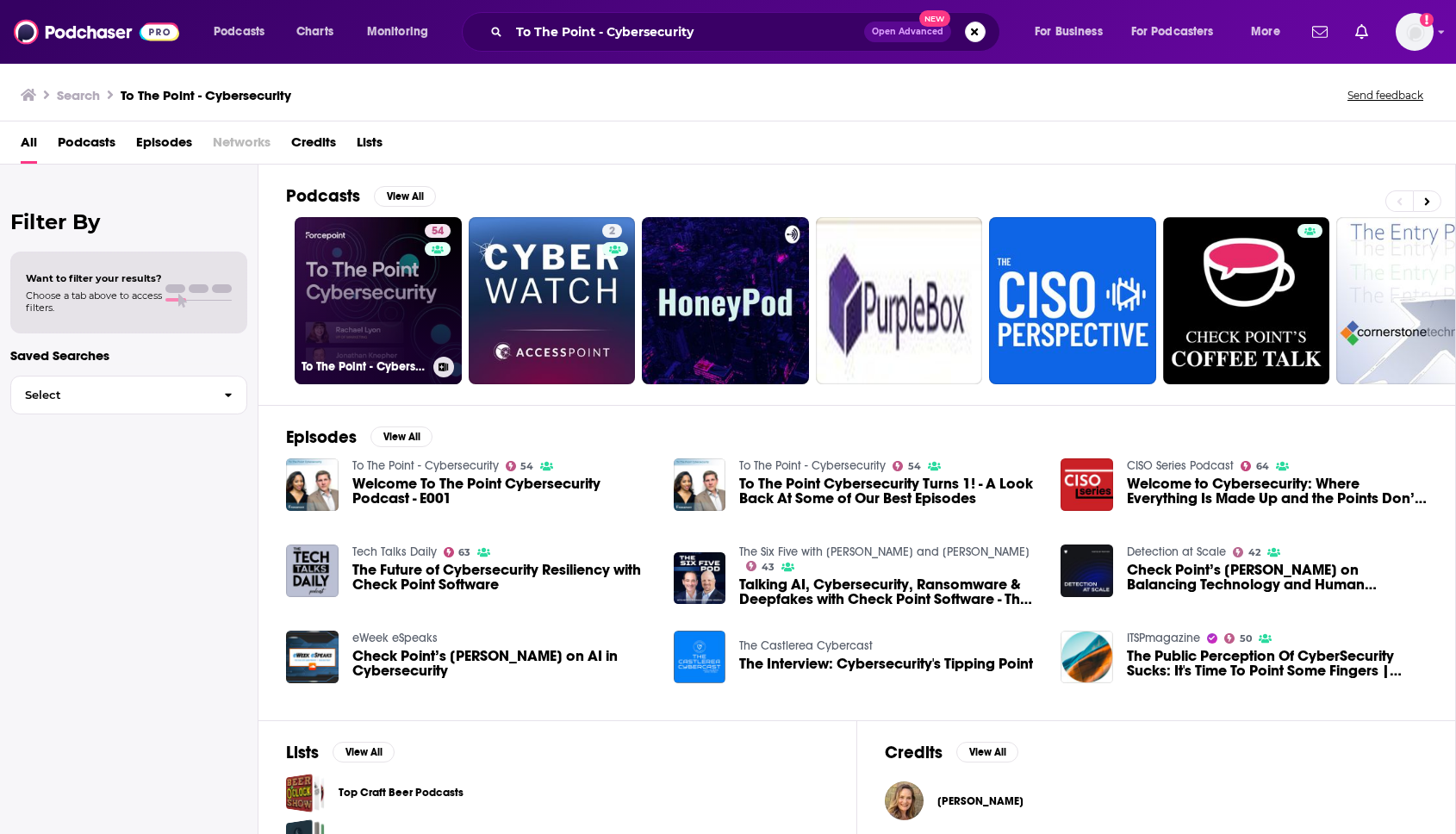
click at [403, 305] on link "54 To The Point - Cybersecurity" at bounding box center [377, 300] width 167 height 167
